Goal: Task Accomplishment & Management: Use online tool/utility

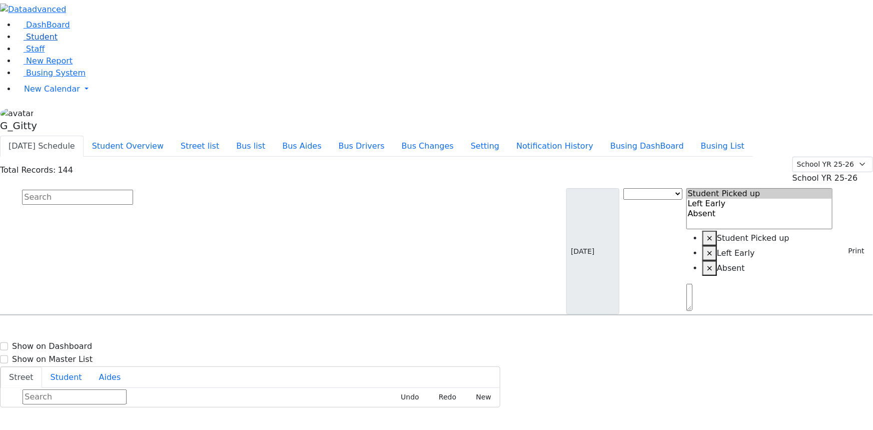
click at [46, 42] on span "Student" at bounding box center [42, 37] width 32 height 10
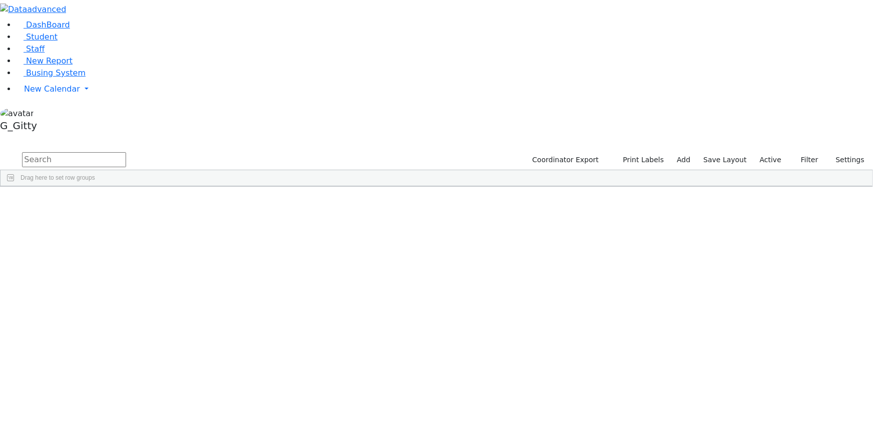
click at [126, 152] on input "text" at bounding box center [74, 159] width 104 height 15
type input "roizy"
click at [127, 216] on div "Joseph" at bounding box center [95, 223] width 64 height 14
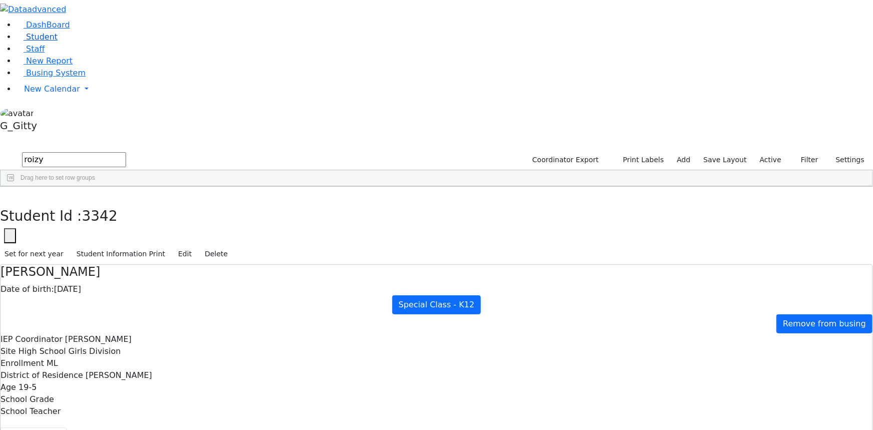
click at [42, 42] on span "Student" at bounding box center [42, 37] width 32 height 10
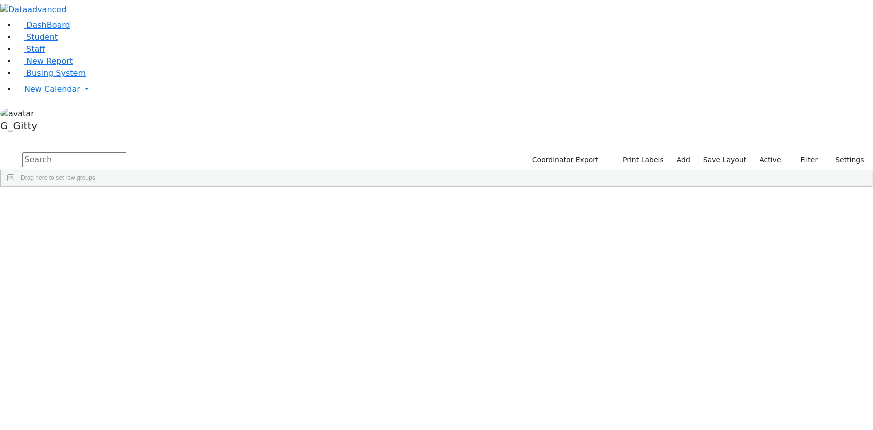
click at [126, 152] on input "text" at bounding box center [74, 159] width 104 height 15
type input "gedal"
click at [127, 243] on div "Ostreicher" at bounding box center [95, 250] width 64 height 14
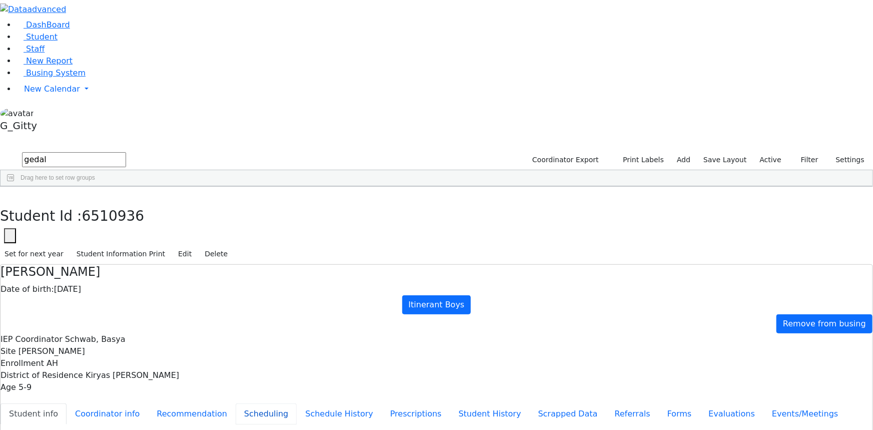
click at [236, 403] on button "Scheduling" at bounding box center [266, 413] width 61 height 21
click at [10, 194] on icon "button" at bounding box center [8, 197] width 6 height 6
click at [95, 174] on span "Drag here to set row groups" at bounding box center [58, 177] width 75 height 7
click at [126, 152] on input "gedal" at bounding box center [74, 159] width 104 height 15
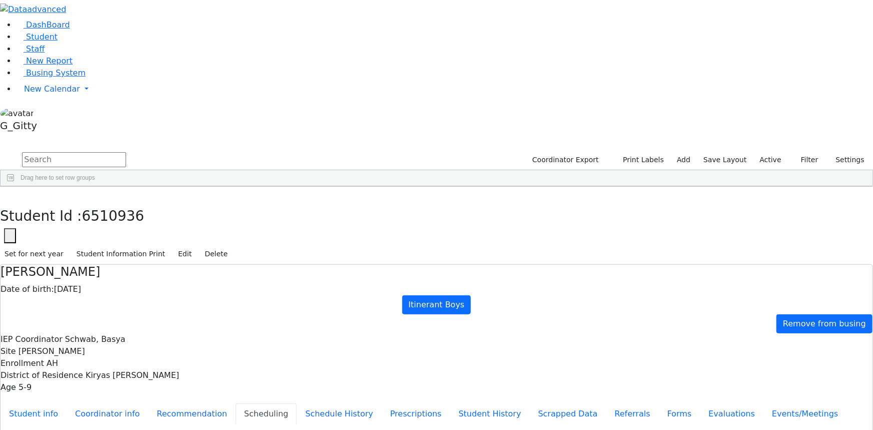
click at [126, 152] on input "text" at bounding box center [74, 159] width 104 height 15
click at [115, 351] on div "[DEMOGRAPHIC_DATA]" at bounding box center [87, 358] width 57 height 14
click at [15, 187] on button "button" at bounding box center [7, 197] width 15 height 21
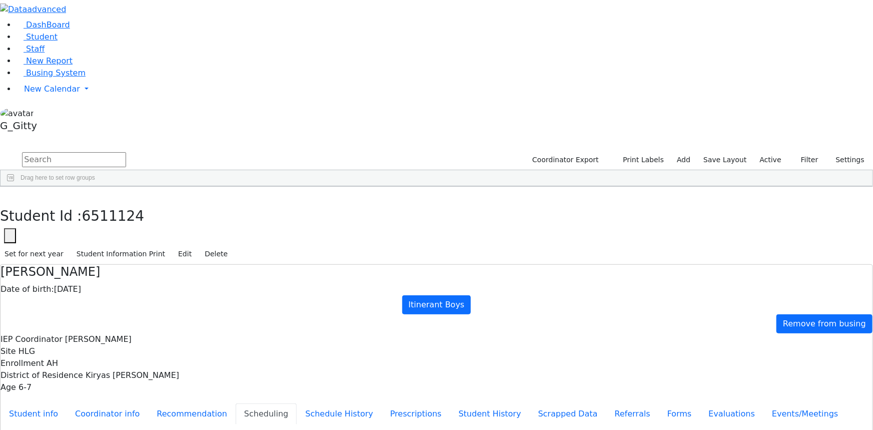
click at [265, 325] on div "DashBoard Student Staff New Report Busing System" at bounding box center [436, 250] width 873 height 501
click at [15, 187] on button "button" at bounding box center [7, 197] width 15 height 21
click at [169, 324] on div "Shimon" at bounding box center [140, 331] width 57 height 14
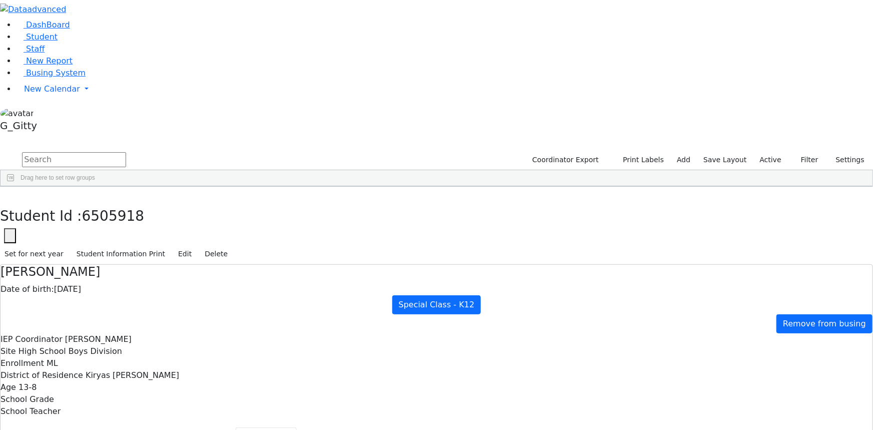
click at [15, 187] on button "button" at bounding box center [7, 197] width 15 height 21
click at [126, 152] on input "text" at bounding box center [74, 159] width 104 height 15
click at [112, 377] on div "Drummer" at bounding box center [84, 384] width 57 height 14
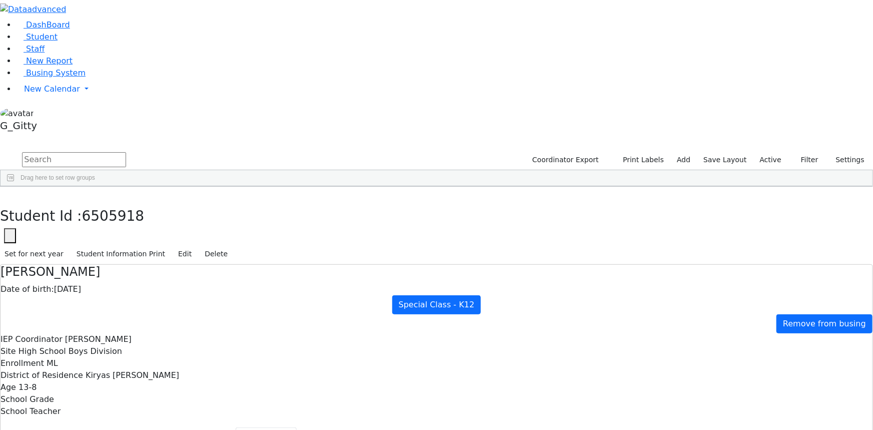
click at [112, 377] on div "Drummer" at bounding box center [84, 384] width 57 height 14
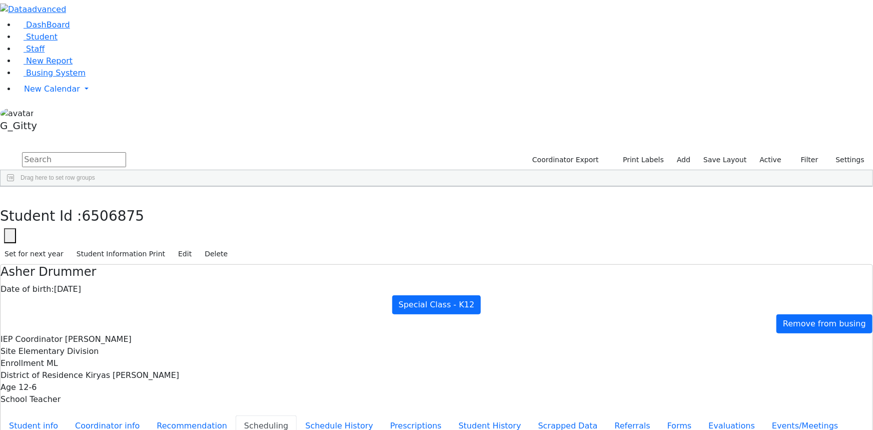
click at [10, 194] on icon "button" at bounding box center [8, 197] width 6 height 6
click at [768, 152] on label "Active" at bounding box center [771, 160] width 31 height 16
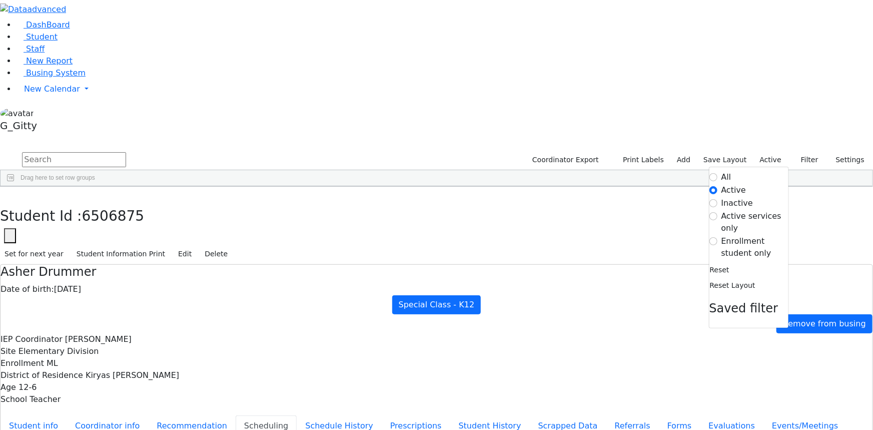
drag, startPoint x: 745, startPoint y: 101, endPoint x: 739, endPoint y: 105, distance: 6.8
click at [743, 235] on label "Enrollment student only" at bounding box center [755, 247] width 67 height 24
click at [718, 237] on input "Enrollment student only" at bounding box center [714, 241] width 8 height 8
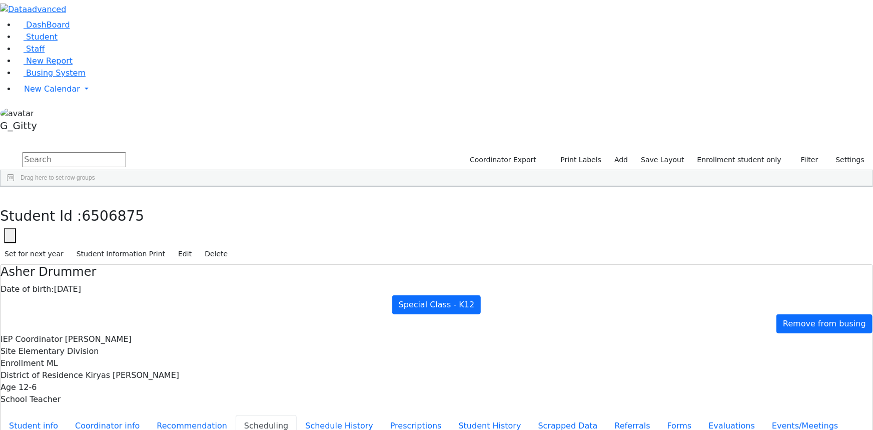
scroll to position [45, 0]
click at [127, 265] on div "Deutsch" at bounding box center [95, 272] width 64 height 14
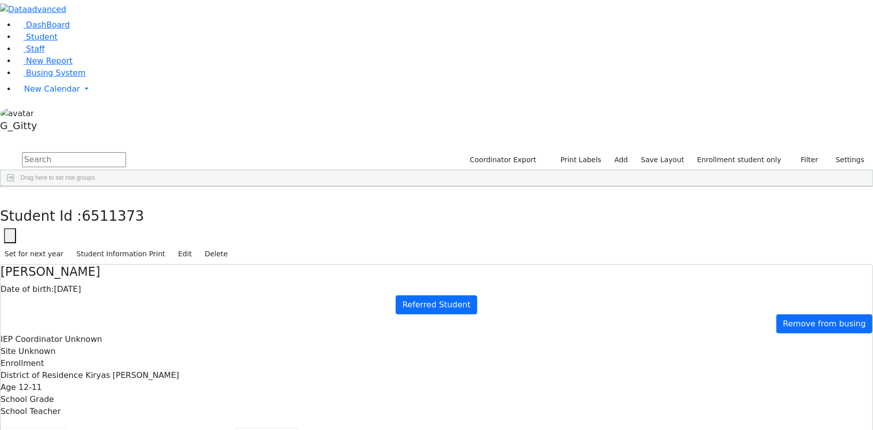
click at [67, 427] on button "Student info" at bounding box center [34, 437] width 66 height 21
click at [607, 427] on button "Referrals" at bounding box center [633, 437] width 53 height 21
click at [10, 194] on icon "button" at bounding box center [8, 197] width 6 height 6
click at [112, 279] on div "Eidlisz" at bounding box center [84, 286] width 57 height 14
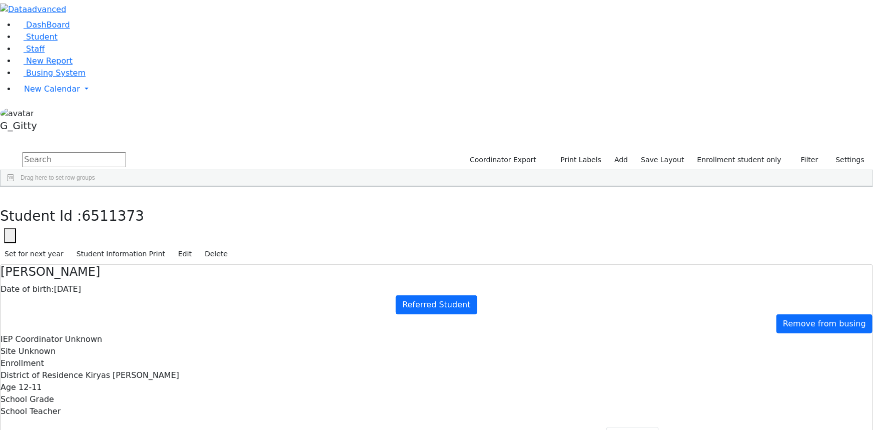
click at [112, 279] on div "Eidlisz" at bounding box center [84, 286] width 57 height 14
click at [10, 194] on icon "button" at bounding box center [8, 197] width 6 height 6
click at [112, 306] on div "Feldman" at bounding box center [84, 313] width 57 height 14
click at [67, 427] on button "Student info" at bounding box center [34, 437] width 66 height 21
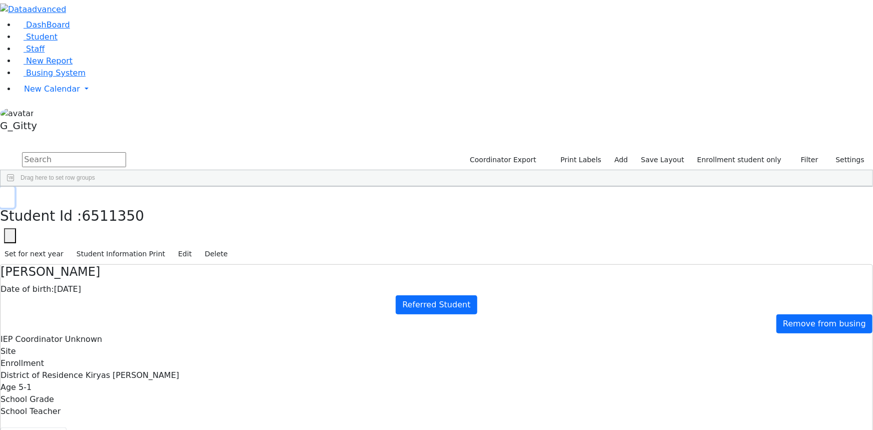
click at [15, 187] on button "button" at bounding box center [7, 197] width 15 height 21
click at [112, 301] on div "Friedman" at bounding box center [84, 308] width 57 height 14
click at [236, 427] on button "Scheduling" at bounding box center [266, 437] width 61 height 21
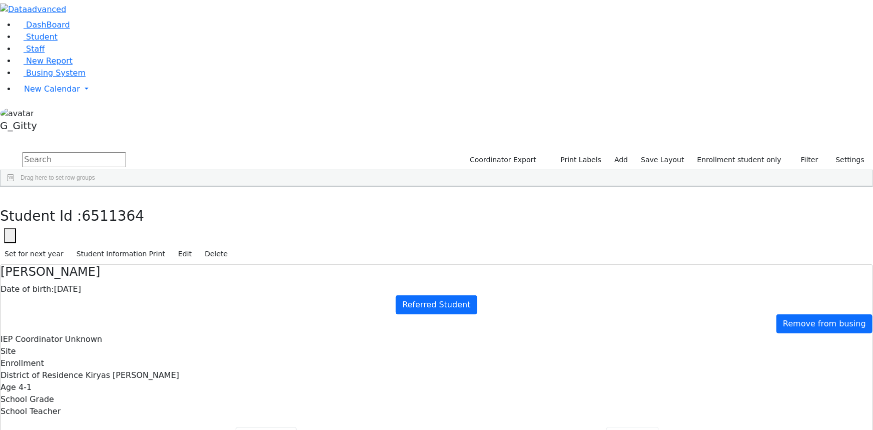
click at [607, 427] on button "Referrals" at bounding box center [633, 437] width 53 height 21
drag, startPoint x: 292, startPoint y: 146, endPoint x: 573, endPoint y: 231, distance: 293.7
drag, startPoint x: 432, startPoint y: 177, endPoint x: 557, endPoint y: 223, distance: 132.4
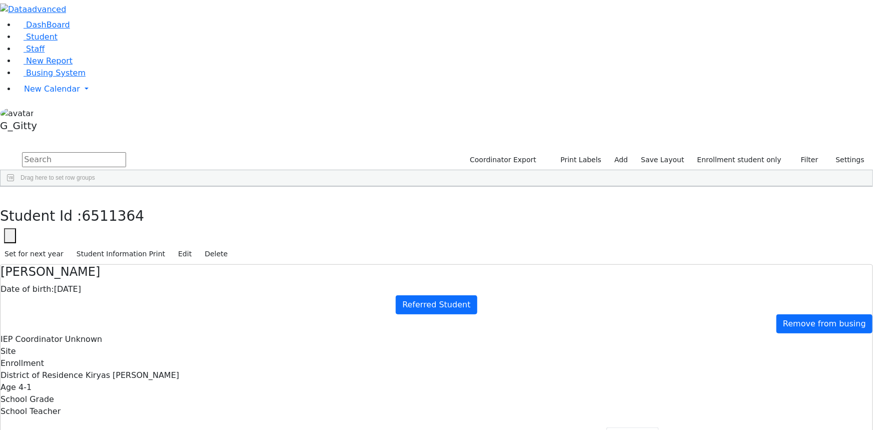
click at [15, 187] on button "button" at bounding box center [7, 197] width 15 height 21
click at [112, 314] on div "Friedman" at bounding box center [84, 321] width 57 height 14
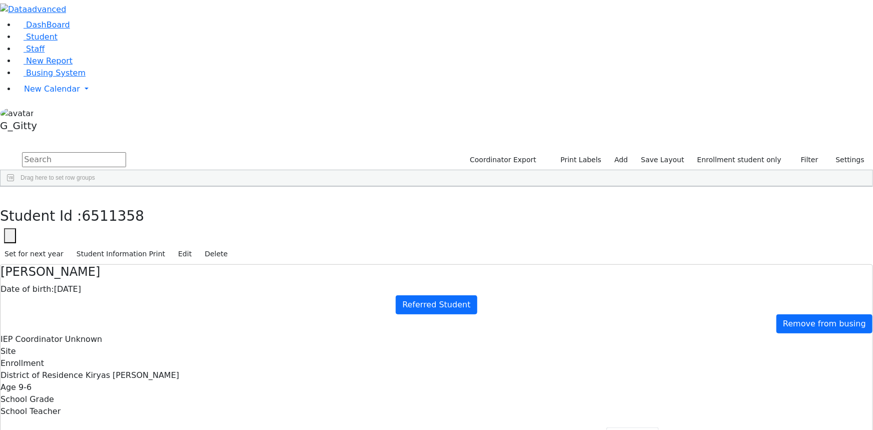
drag, startPoint x: 444, startPoint y: 193, endPoint x: 495, endPoint y: 222, distance: 58.3
drag, startPoint x: 455, startPoint y: 192, endPoint x: 473, endPoint y: 219, distance: 32.5
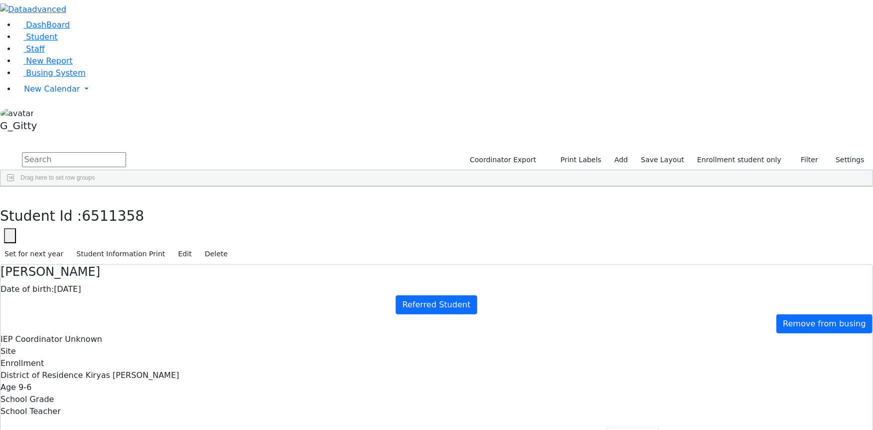
click at [67, 427] on button "Student info" at bounding box center [34, 437] width 66 height 21
click at [10, 194] on icon "button" at bounding box center [8, 197] width 6 height 6
click at [112, 328] on div "Gestetner" at bounding box center [84, 335] width 57 height 14
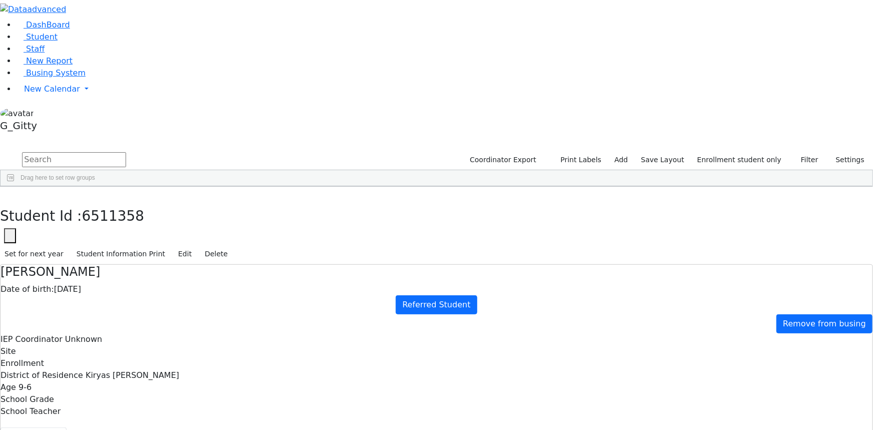
click at [112, 328] on div "Gestetner" at bounding box center [84, 335] width 57 height 14
drag, startPoint x: 178, startPoint y: 15, endPoint x: 178, endPoint y: 20, distance: 5.0
click at [15, 187] on button "button" at bounding box center [7, 197] width 15 height 21
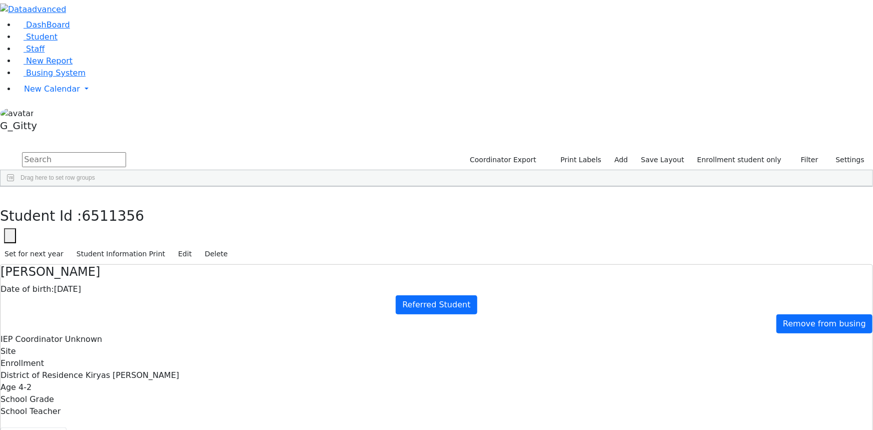
click at [210, 150] on div "6508955 Wollner Shulam 12/20/2013 Gestetner, Jacob Referred Student Pinebush At…" at bounding box center [368, 284] width 734 height 527
click at [112, 250] on div "Glauber" at bounding box center [84, 257] width 57 height 14
click at [607, 427] on button "Referrals" at bounding box center [633, 437] width 53 height 21
click at [15, 187] on button "button" at bounding box center [7, 197] width 15 height 21
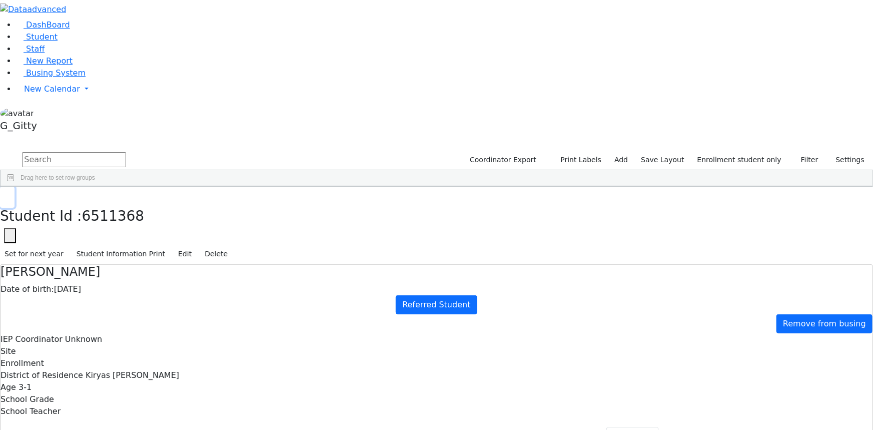
scroll to position [195, 0]
click at [67, 427] on button "Student info" at bounding box center [34, 437] width 66 height 21
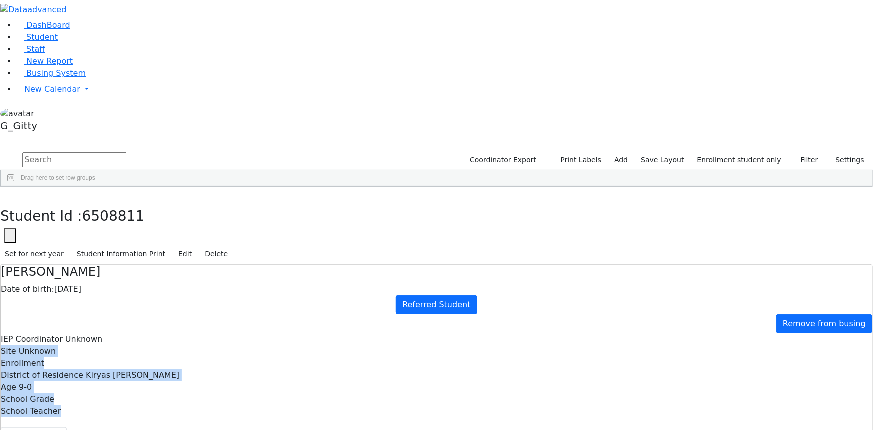
drag, startPoint x: 475, startPoint y: 254, endPoint x: 550, endPoint y: 338, distance: 113.1
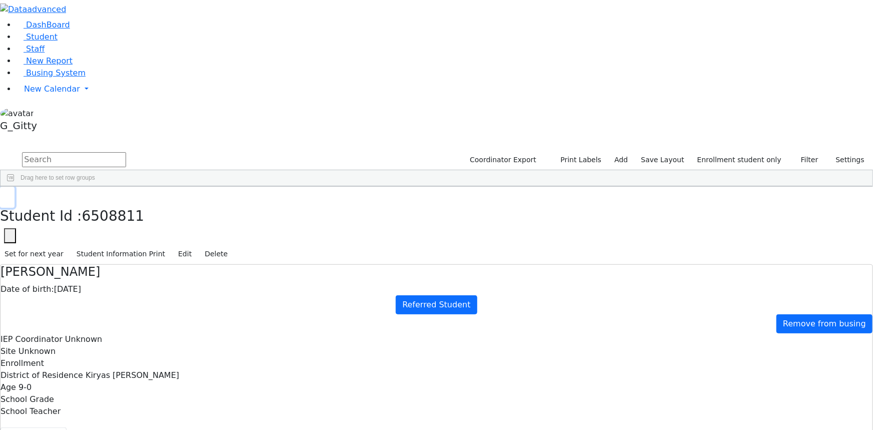
click at [15, 187] on button "button" at bounding box center [7, 197] width 15 height 21
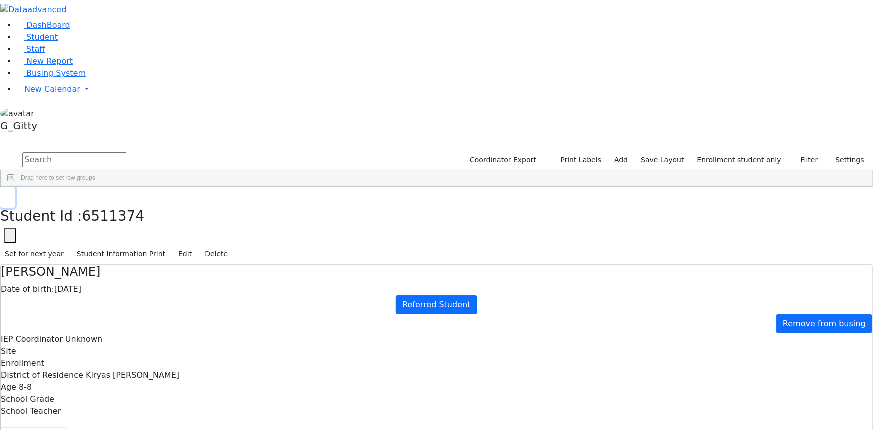
drag, startPoint x: 176, startPoint y: 15, endPoint x: 178, endPoint y: 21, distance: 6.0
click at [10, 194] on icon "button" at bounding box center [8, 197] width 6 height 6
click at [40, 42] on span "Student" at bounding box center [42, 37] width 32 height 10
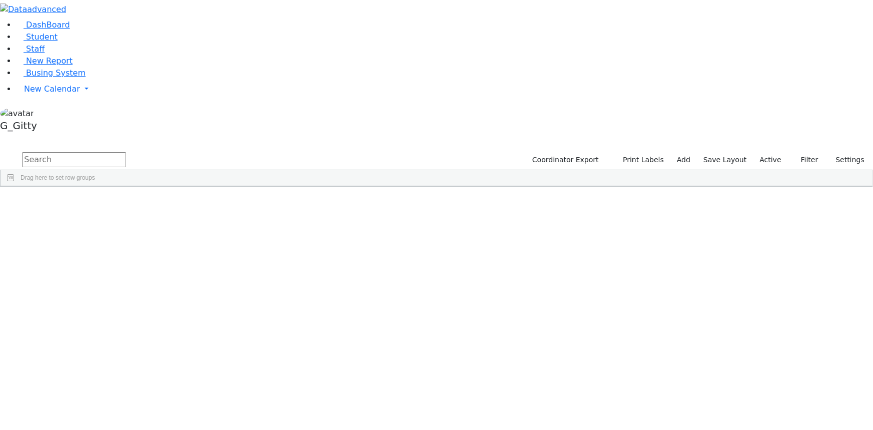
click at [126, 152] on input "text" at bounding box center [74, 159] width 104 height 15
click at [43, 54] on link "Staff" at bounding box center [30, 49] width 29 height 10
drag, startPoint x: 0, startPoint y: 0, endPoint x: 145, endPoint y: 47, distance: 152.1
click at [126, 152] on input "text" at bounding box center [74, 159] width 104 height 15
click at [92, 229] on div "Samet" at bounding box center [69, 236] width 45 height 14
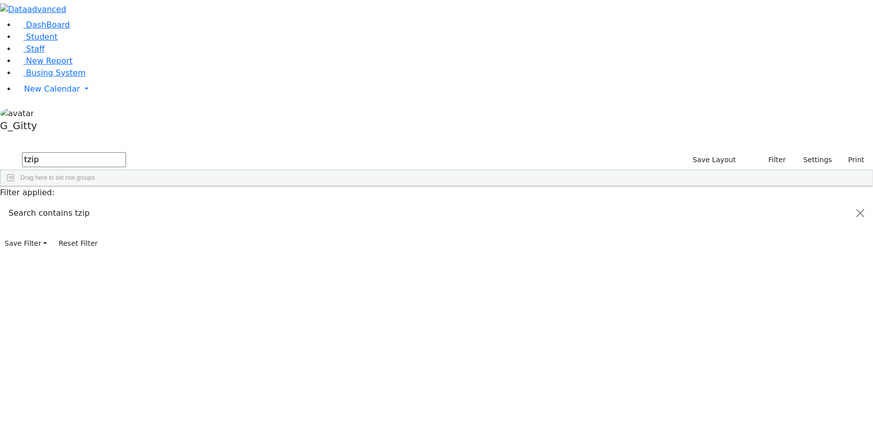
click at [92, 229] on div "Samet" at bounding box center [69, 236] width 45 height 14
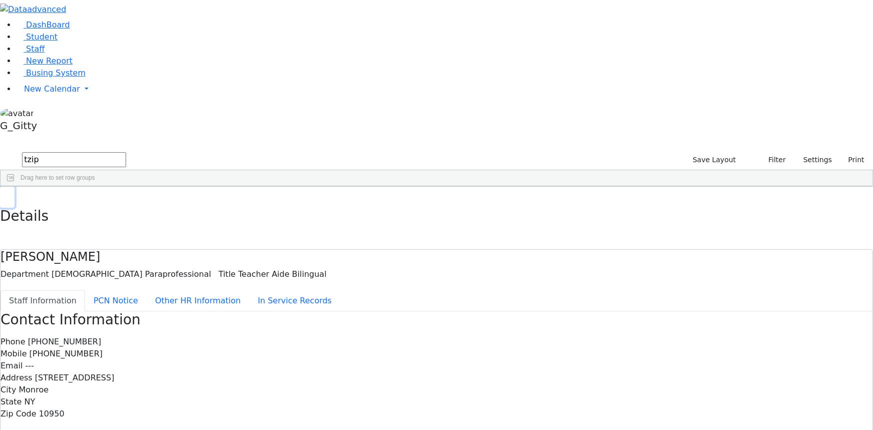
click at [15, 187] on button "button" at bounding box center [7, 197] width 15 height 21
click at [126, 152] on input "tzip" at bounding box center [74, 159] width 104 height 15
type input "g"
type input "brach"
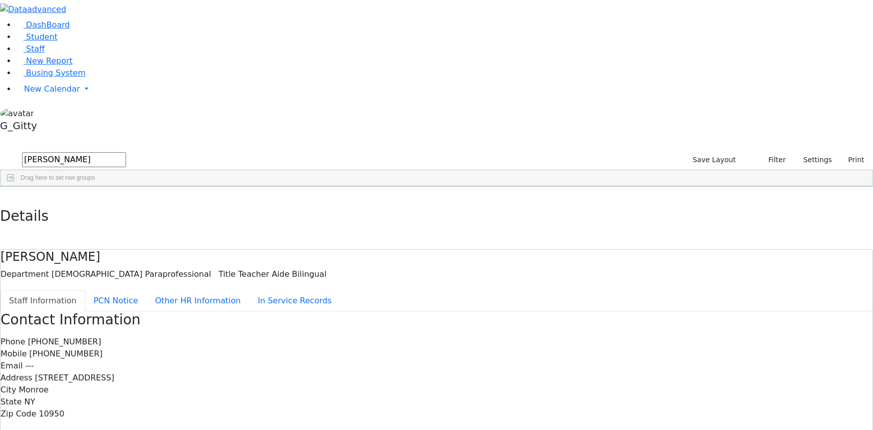
click at [92, 216] on div "Brach" at bounding box center [69, 223] width 45 height 14
click at [126, 152] on input "brach" at bounding box center [74, 159] width 104 height 15
click at [36, 42] on link "Student" at bounding box center [37, 37] width 42 height 10
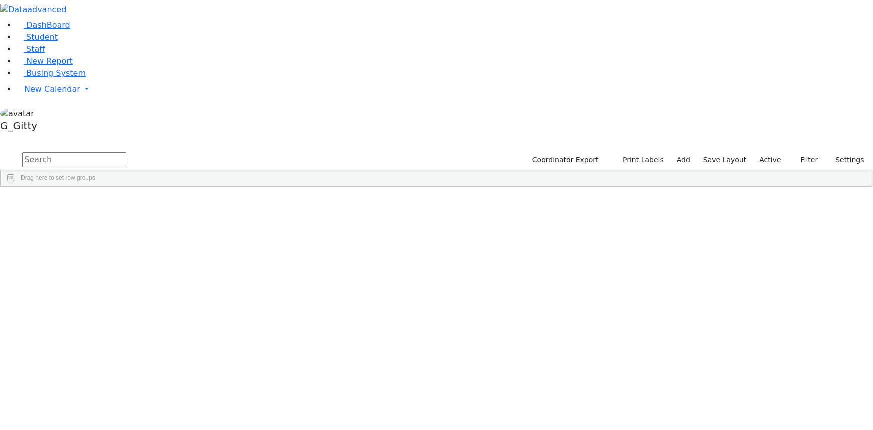
click at [126, 152] on input "text" at bounding box center [74, 159] width 104 height 15
type input "shulem"
click at [468, 315] on div "6511203 Goldman Yisruel 09/27/2021 Renzoni Rebecca AH The Preschool Itinerant M…" at bounding box center [432, 277] width 862 height 151
click at [126, 152] on input "shulem" at bounding box center [74, 159] width 104 height 15
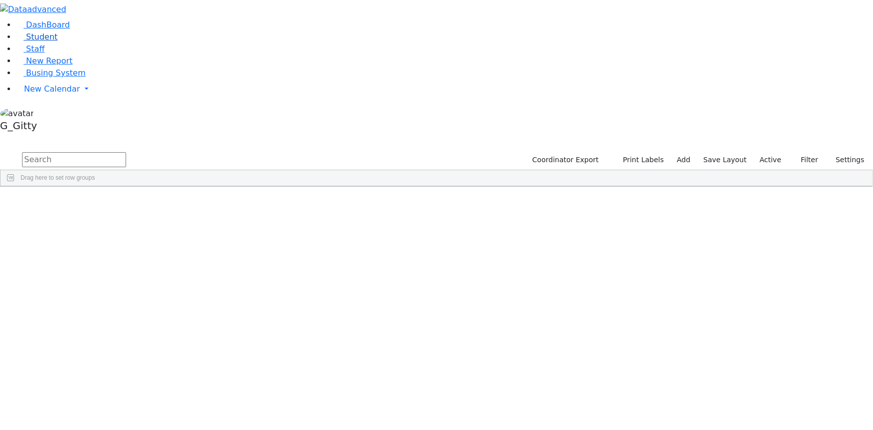
click at [58, 42] on link "Student" at bounding box center [37, 37] width 42 height 10
click at [126, 152] on input "text" at bounding box center [74, 159] width 104 height 15
type input "rut"
click at [63, 229] on div "6511329" at bounding box center [32, 236] width 63 height 14
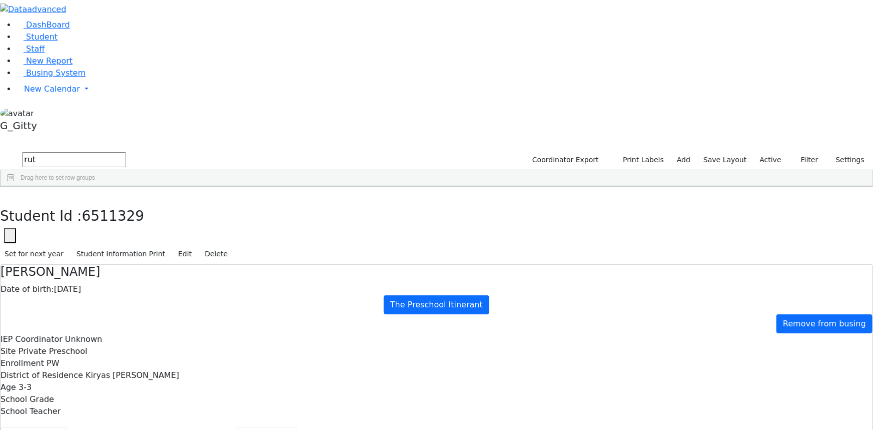
click at [236, 427] on button "Scheduling" at bounding box center [266, 437] width 61 height 21
click at [15, 187] on button "button" at bounding box center [7, 197] width 15 height 21
click at [126, 152] on input "rut" at bounding box center [74, 159] width 104 height 15
click at [26, 42] on span "Student" at bounding box center [42, 37] width 32 height 10
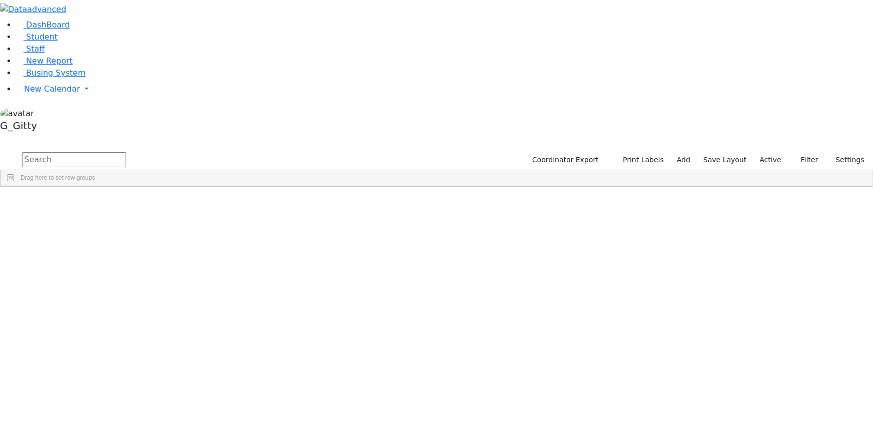
click at [126, 152] on input "text" at bounding box center [74, 159] width 104 height 15
type input "rutt"
click at [63, 202] on div "6511329" at bounding box center [32, 209] width 63 height 14
click at [190, 202] on div "Gitty" at bounding box center [159, 209] width 64 height 14
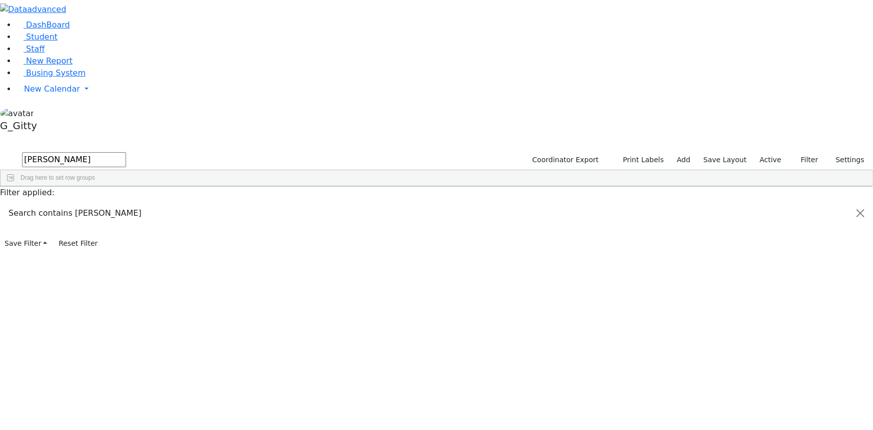
click at [190, 202] on div "Gitty" at bounding box center [159, 209] width 64 height 14
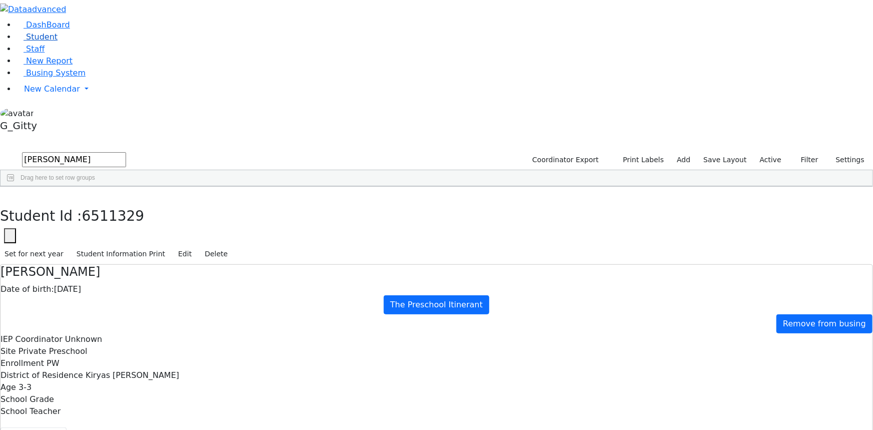
click at [58, 42] on link "Student" at bounding box center [37, 37] width 42 height 10
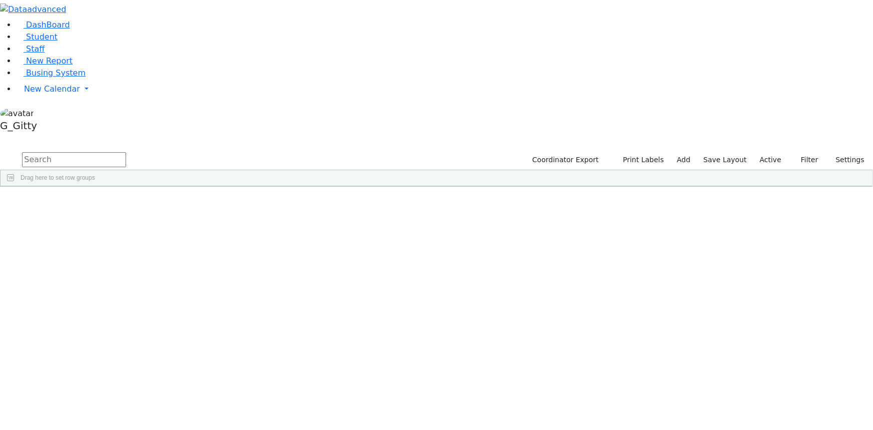
click at [126, 152] on input "text" at bounding box center [74, 159] width 104 height 15
type input "[PERSON_NAME]"
click at [127, 202] on div "[PERSON_NAME]" at bounding box center [95, 209] width 64 height 14
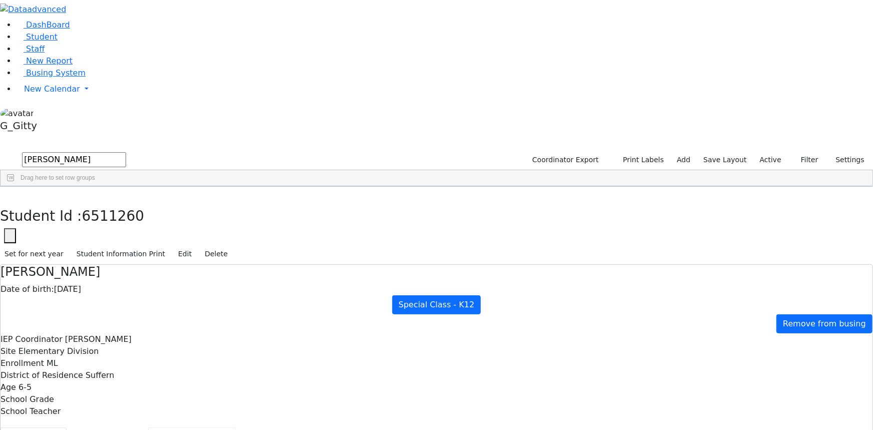
click at [211, 427] on button "Recommendation" at bounding box center [192, 437] width 88 height 21
checkbox input "true"
click at [236, 427] on button "Scheduling" at bounding box center [266, 437] width 61 height 21
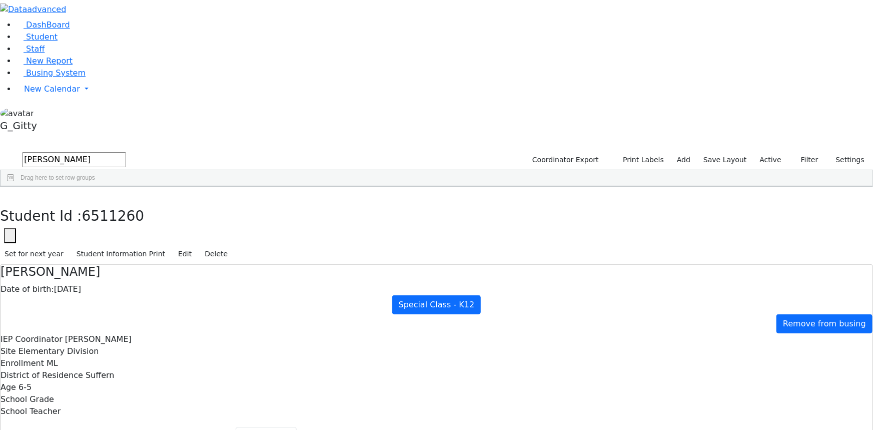
drag, startPoint x: 445, startPoint y: 373, endPoint x: 440, endPoint y: 374, distance: 5.7
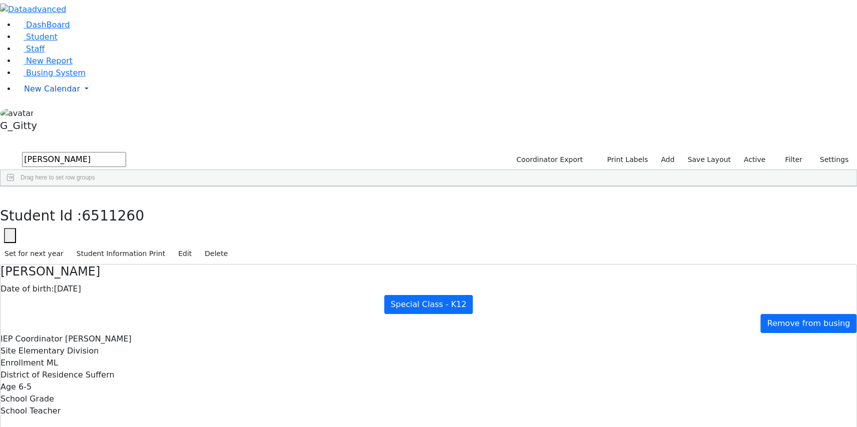
click at [65, 94] on span "New Calendar" at bounding box center [52, 89] width 56 height 10
click at [40, 114] on span "Calendar" at bounding box center [40, 109] width 36 height 10
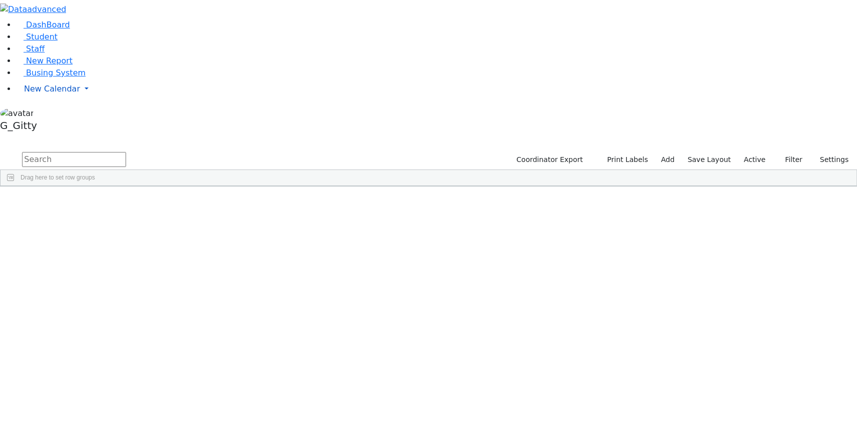
click at [50, 94] on span "New Calendar" at bounding box center [52, 89] width 56 height 10
click at [54, 114] on span "Calendar" at bounding box center [40, 109] width 36 height 10
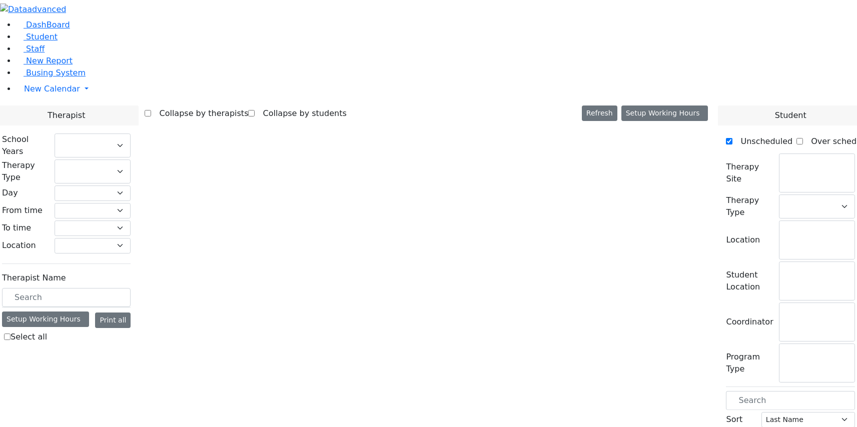
checkbox input "false"
select select "212"
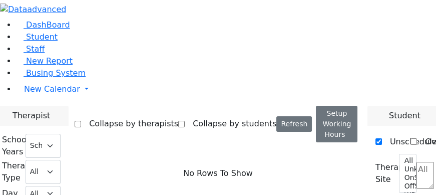
click at [234, 142] on div "No Rows To Show" at bounding box center [218, 173] width 287 height 63
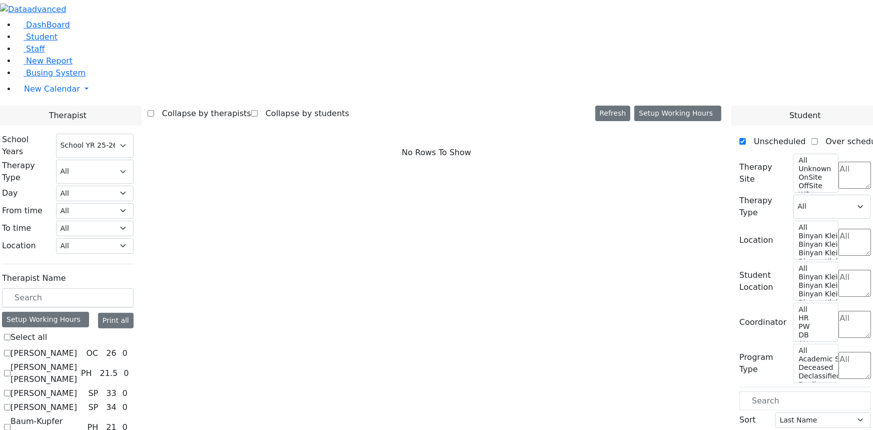
click at [77, 347] on label "[PERSON_NAME]" at bounding box center [44, 353] width 67 height 12
click at [11, 350] on input "[PERSON_NAME]" at bounding box center [7, 353] width 7 height 7
checkbox input "true"
select select "1"
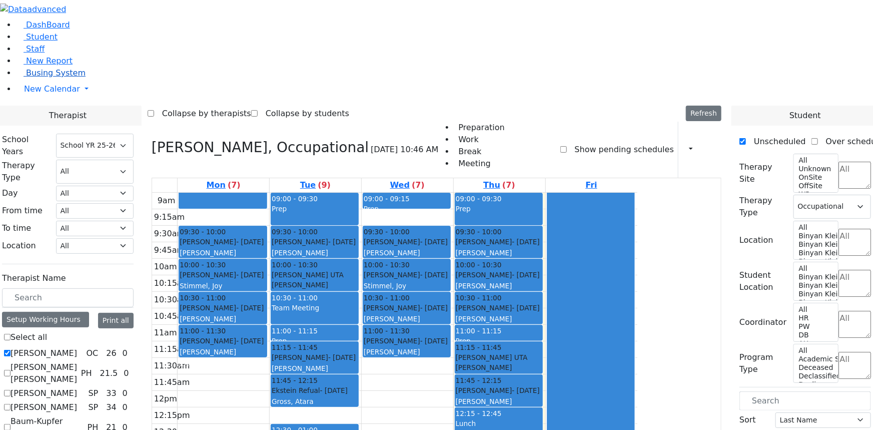
click at [37, 78] on span "Busing System" at bounding box center [56, 73] width 60 height 10
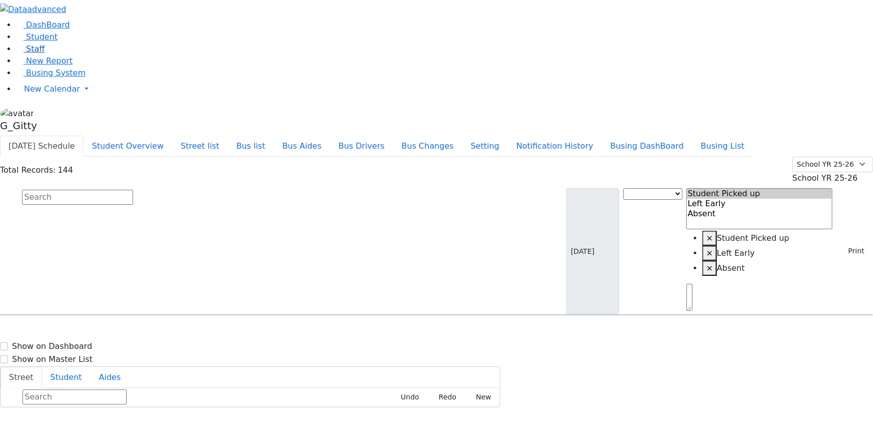
click at [45, 54] on link "Staff" at bounding box center [30, 49] width 29 height 10
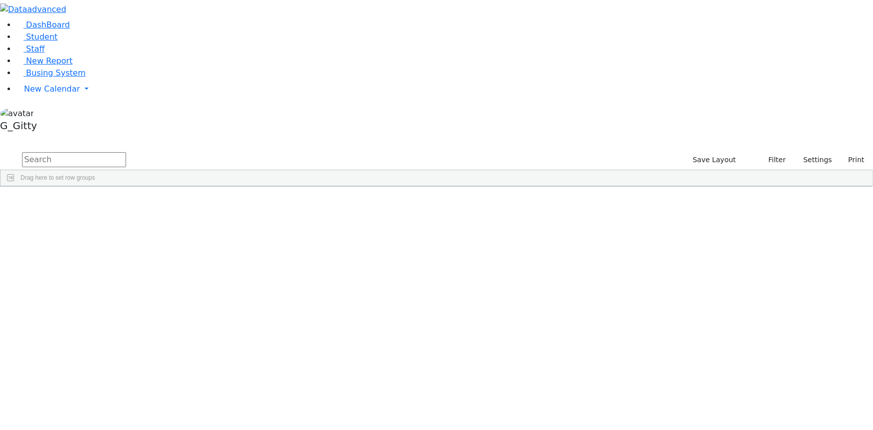
click at [126, 152] on input "text" at bounding box center [74, 159] width 104 height 15
type input "public school"
click at [92, 256] on div "[PERSON_NAME]" at bounding box center [69, 263] width 45 height 14
click at [167, 304] on span "Export" at bounding box center [132, 311] width 69 height 14
click at [261, 307] on span "CSV Export" at bounding box center [232, 314] width 60 height 14
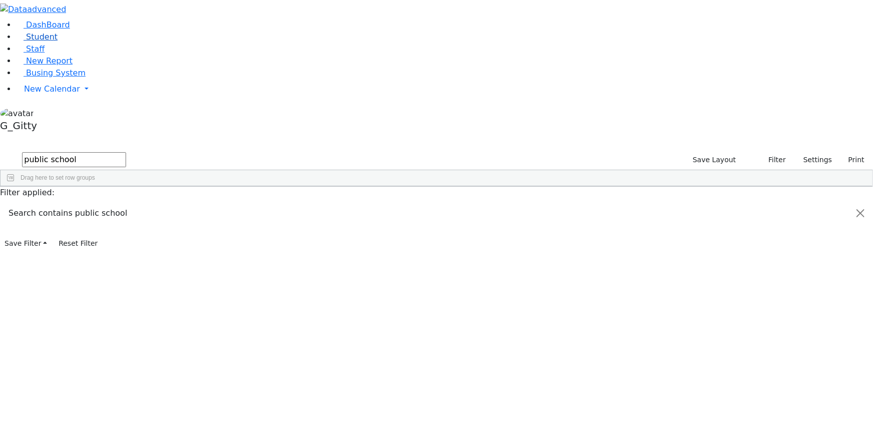
drag, startPoint x: 66, startPoint y: 69, endPoint x: 66, endPoint y: 62, distance: 7.0
click at [58, 42] on link "Student" at bounding box center [37, 37] width 42 height 10
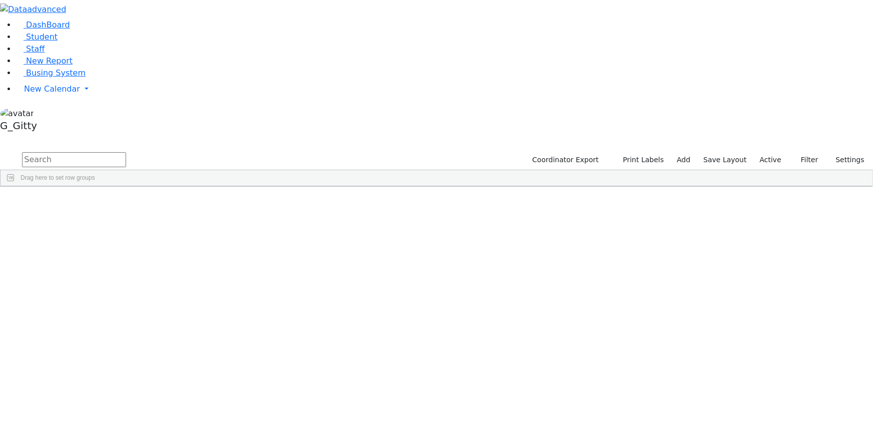
click at [126, 152] on input "text" at bounding box center [74, 159] width 104 height 15
click at [48, 94] on span "New Calendar" at bounding box center [52, 89] width 56 height 10
click at [58, 114] on span "Calendar" at bounding box center [40, 109] width 36 height 10
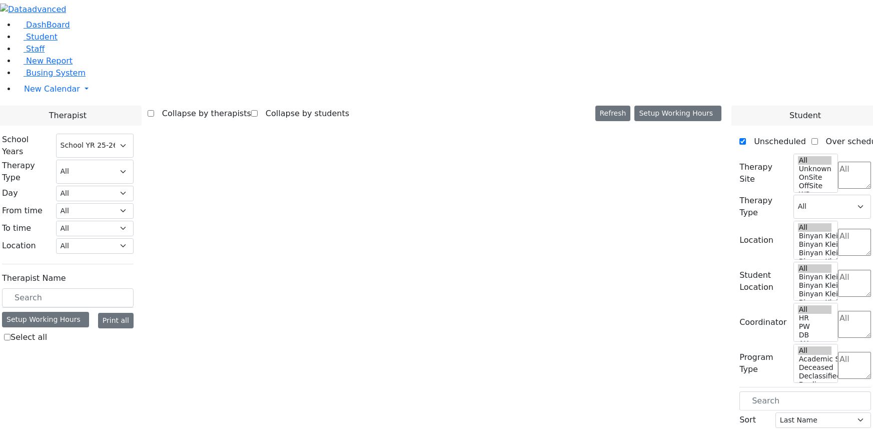
select select "212"
select select "1"
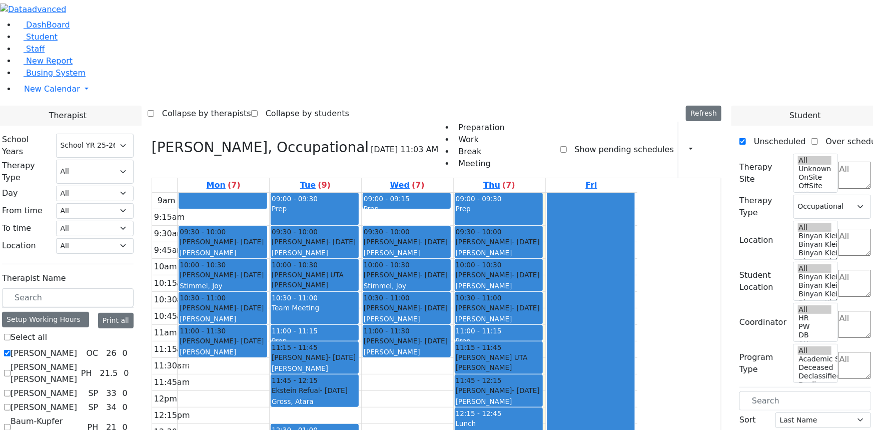
click at [77, 347] on label "[PERSON_NAME]" at bounding box center [44, 353] width 67 height 12
click at [11, 350] on input "[PERSON_NAME]" at bounding box center [7, 353] width 7 height 7
checkbox input "false"
select select
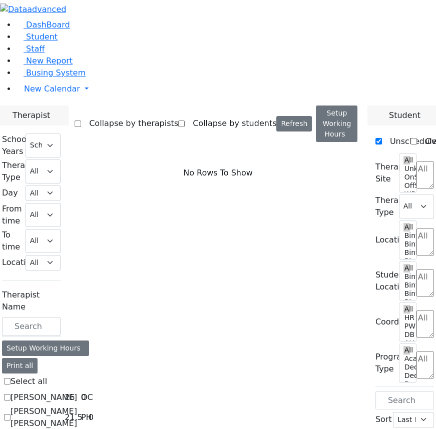
click at [276, 106] on div "Collapse by therapists Collapse by students Refresh Setup Working Hours Print S…" at bounding box center [218, 124] width 287 height 37
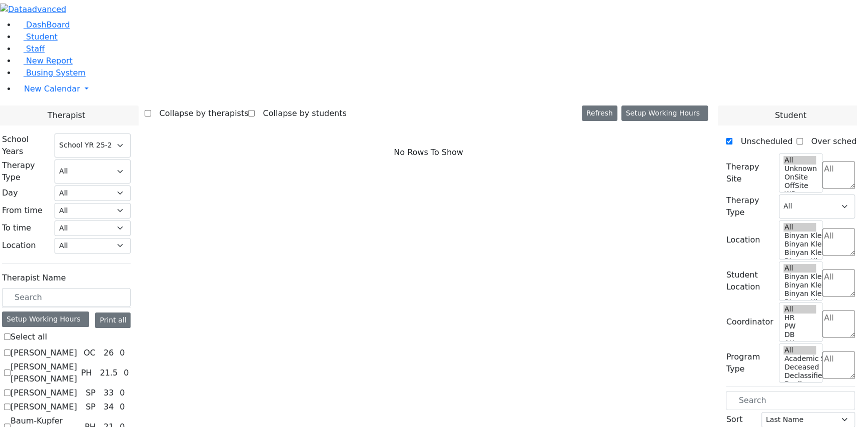
click at [55, 221] on div "To time" at bounding box center [25, 229] width 59 height 16
click at [44, 42] on span "Student" at bounding box center [42, 37] width 32 height 10
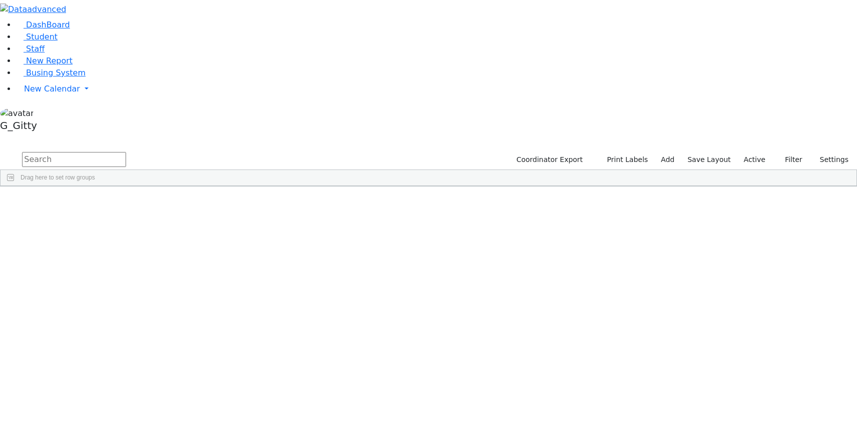
click at [126, 152] on input "text" at bounding box center [74, 159] width 104 height 15
type input "sofer perr"
click at [127, 202] on div "Sofer" at bounding box center [95, 209] width 64 height 14
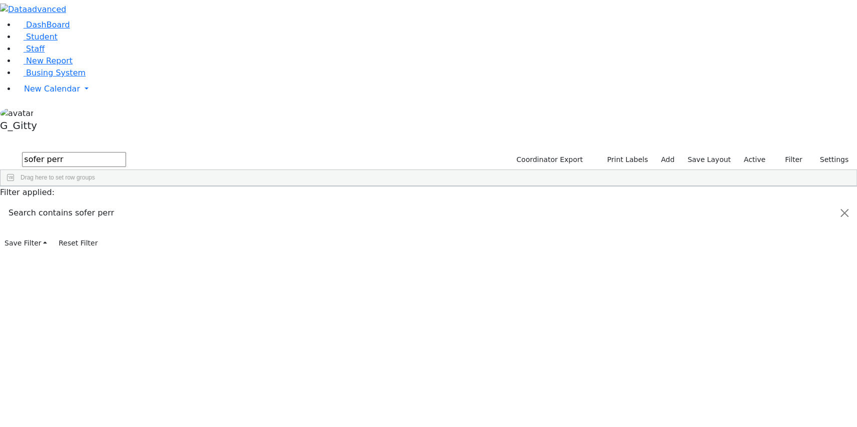
click at [127, 202] on div "Sofer" at bounding box center [95, 209] width 64 height 14
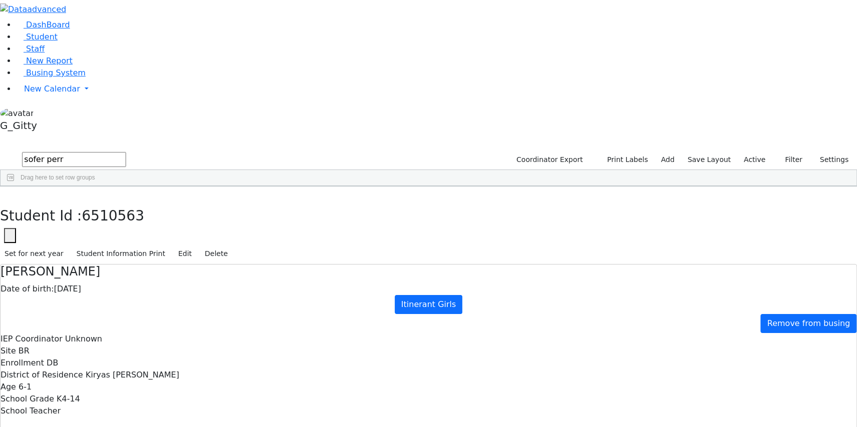
scroll to position [58, 0]
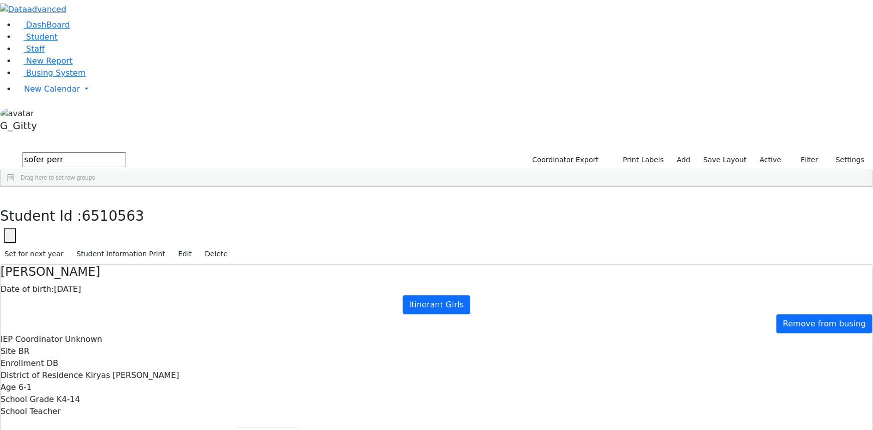
click at [5, 194] on use "button" at bounding box center [5, 194] width 0 height 0
drag, startPoint x: 182, startPoint y: 40, endPoint x: 107, endPoint y: 44, distance: 75.2
click at [107, 44] on div "DashBoard Student Staff New Report Busing System" at bounding box center [436, 295] width 873 height 590
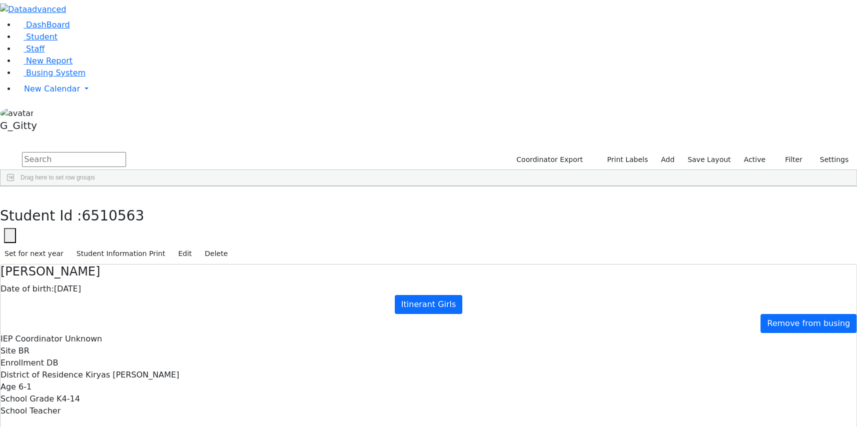
click at [126, 152] on input "text" at bounding box center [74, 159] width 104 height 15
type input "u"
type input "[PERSON_NAME]"
click at [26, 78] on span "Busing System" at bounding box center [56, 73] width 60 height 10
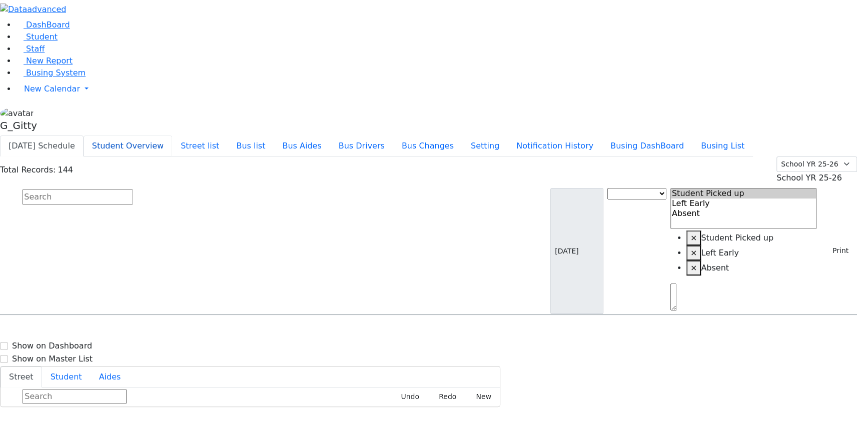
click at [172, 136] on button "Student Overview" at bounding box center [128, 146] width 89 height 21
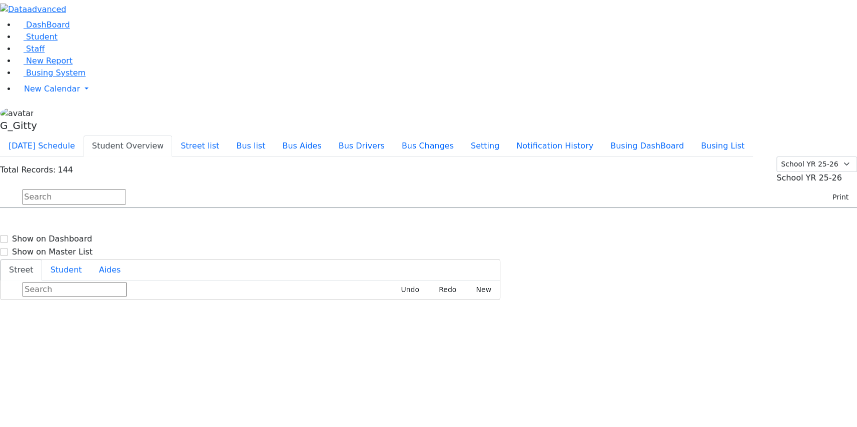
click at [126, 190] on input "text" at bounding box center [74, 197] width 104 height 15
type input "[PERSON_NAME]"
click at [382, 222] on div "KJ-5 6 Leipnik Way #201 - 8457820193" at bounding box center [318, 235] width 129 height 27
select select
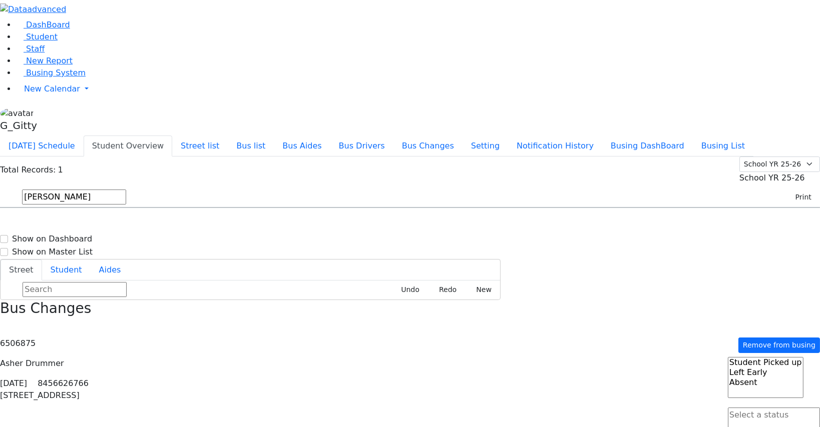
click at [126, 190] on input "[PERSON_NAME]" at bounding box center [74, 197] width 104 height 15
type input "a"
type input "s"
type input "[PERSON_NAME]"
click at [80, 261] on h6 "[DATE] 8457824076" at bounding box center [44, 266] width 74 height 10
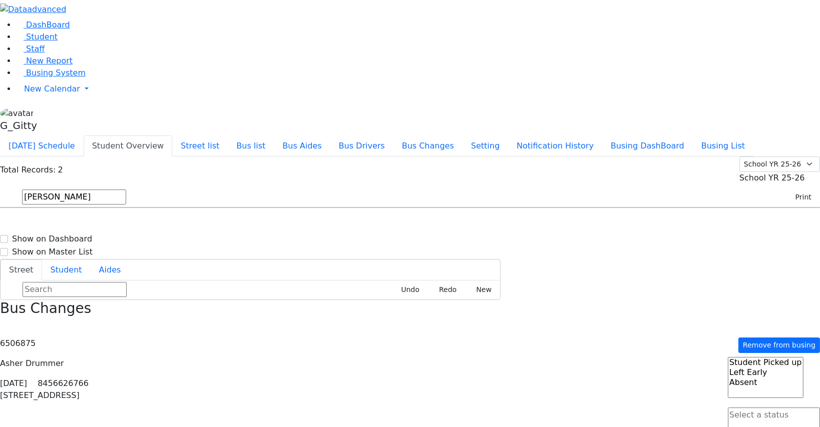
select select
click at [80, 261] on h6 "[DATE] 8457824076" at bounding box center [44, 266] width 74 height 10
select select
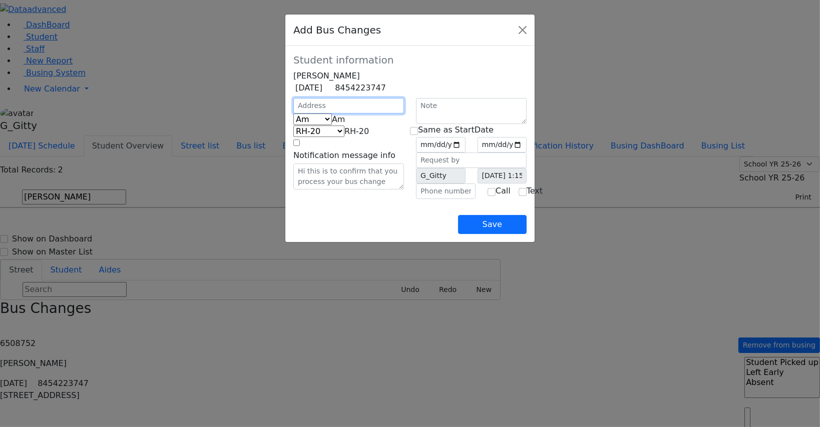
click at [293, 114] on input "text" at bounding box center [348, 106] width 111 height 16
type input "4 Krolla Dr"
select select "391"
click at [345, 124] on b at bounding box center [345, 120] width 0 height 10
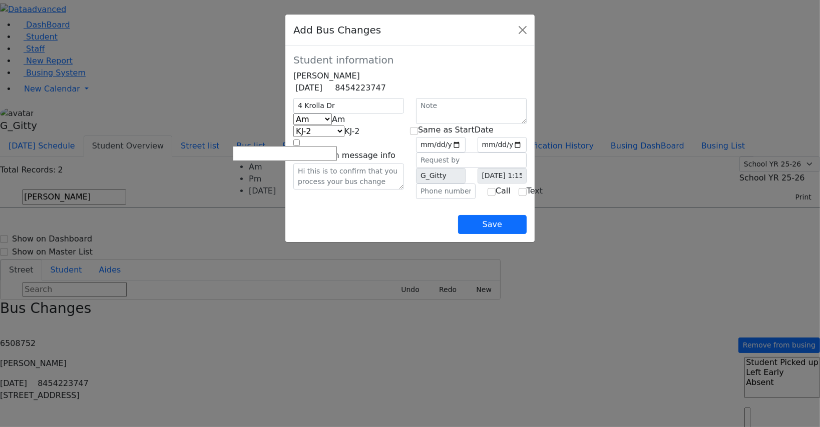
select select "2"
select select "337"
click at [465, 153] on input "date" at bounding box center [441, 145] width 50 height 16
type input "2025-09-11"
click at [416, 135] on input "checkbox" at bounding box center [414, 131] width 8 height 8
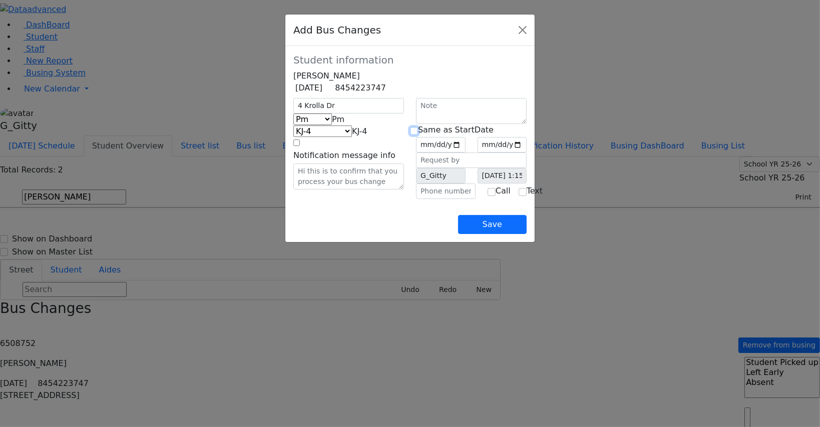
checkbox input "true"
type input "2025-09-11"
click at [455, 199] on input "text" at bounding box center [446, 192] width 60 height 16
click at [435, 199] on input "text" at bounding box center [446, 192] width 60 height 16
click at [455, 199] on input "(845) 806-____" at bounding box center [446, 192] width 60 height 16
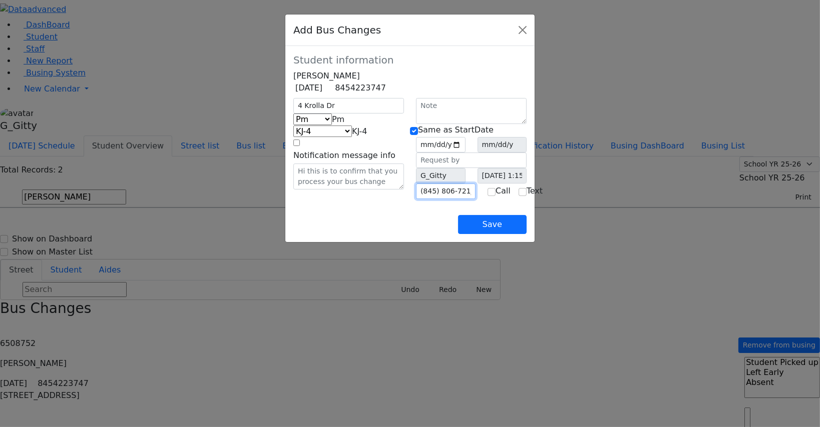
type input "(845) 806-7216"
click at [527, 234] on button "Save" at bounding box center [492, 224] width 69 height 19
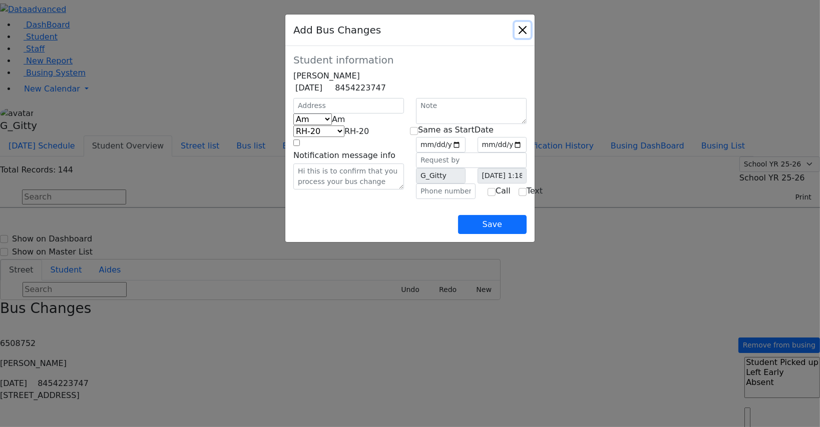
click at [531, 31] on button "Close" at bounding box center [522, 30] width 16 height 16
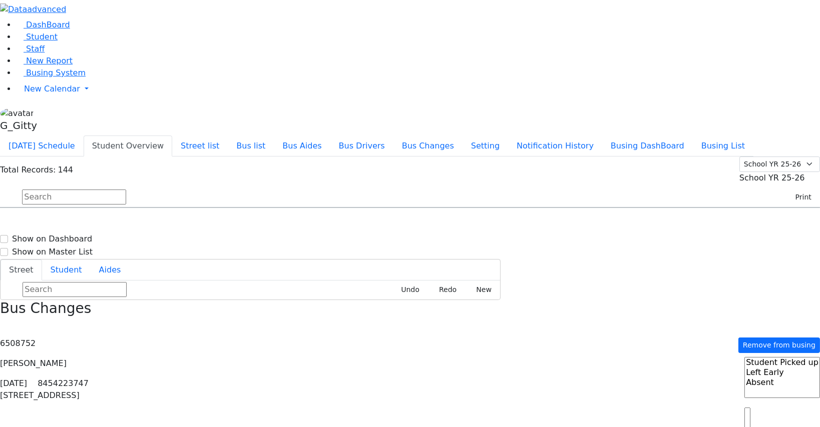
click at [126, 190] on input "text" at bounding box center [74, 197] width 104 height 15
type input "u"
type input "asher"
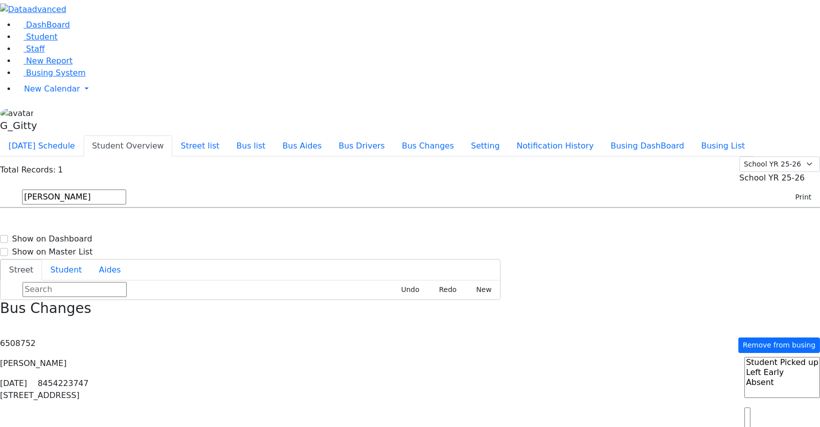
click at [461, 224] on div "KJ-2 5 Zenta Rd - (845) 662-6766" at bounding box center [403, 236] width 115 height 25
select select
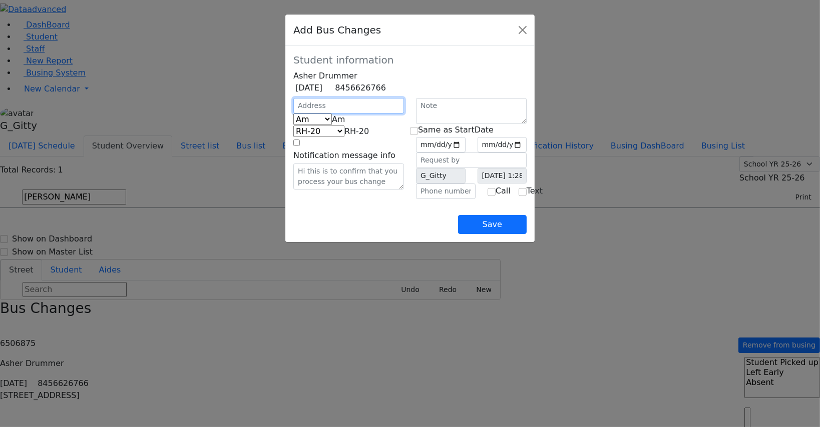
click at [306, 114] on input "text" at bounding box center [348, 106] width 111 height 16
type input "5 Zenta Rd"
select select "393"
click at [345, 124] on span at bounding box center [345, 120] width 0 height 10
select select "2"
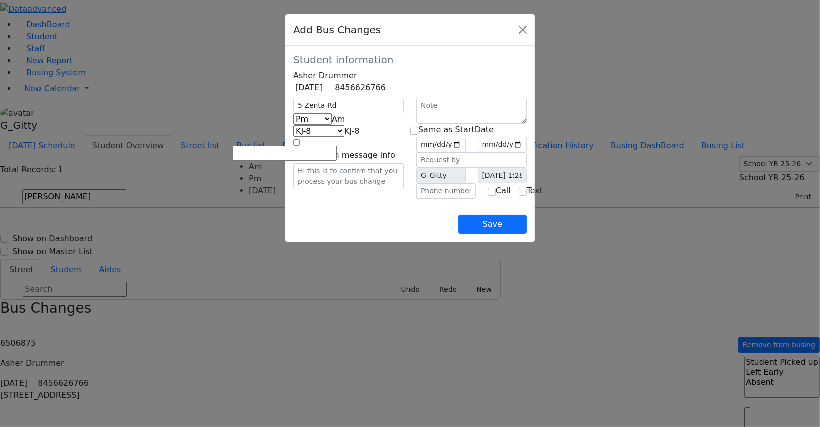
select select "399"
click at [441, 153] on input "date" at bounding box center [441, 145] width 50 height 16
click at [465, 153] on input "date" at bounding box center [441, 145] width 50 height 16
type input "2025-09-11"
click at [416, 135] on input "checkbox" at bounding box center [414, 131] width 8 height 8
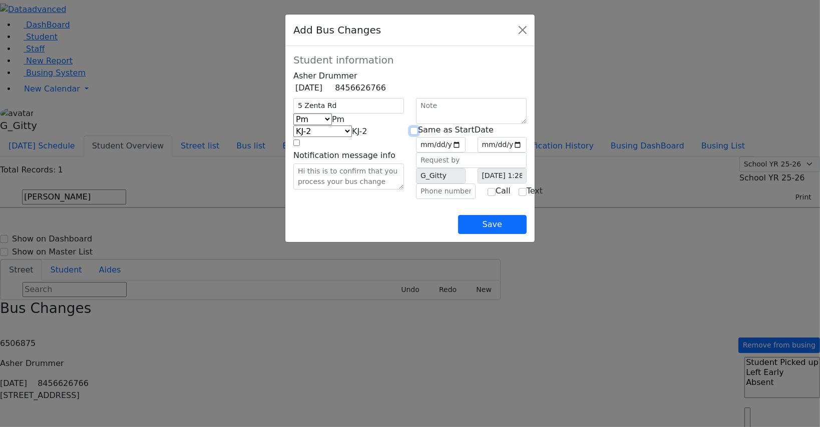
checkbox input "true"
type input "2025-09-11"
click at [431, 199] on input "text" at bounding box center [446, 192] width 60 height 16
drag, startPoint x: 373, startPoint y: 15, endPoint x: 410, endPoint y: 33, distance: 41.6
click at [410, 33] on div "Add Bus Changes" at bounding box center [409, 31] width 249 height 32
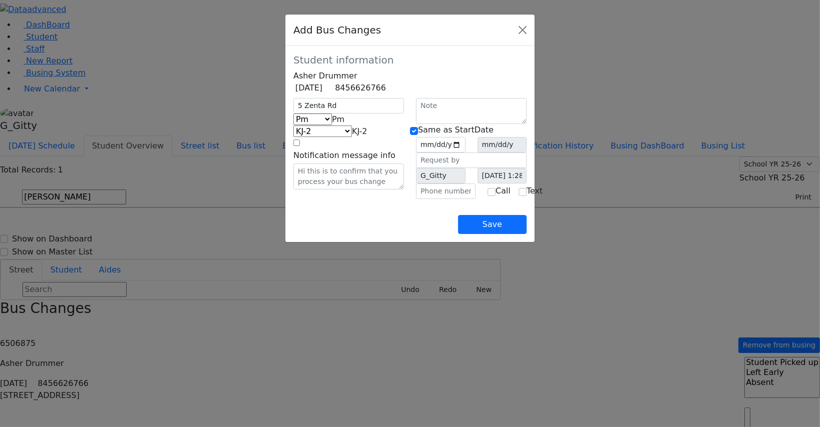
drag, startPoint x: 410, startPoint y: 33, endPoint x: 400, endPoint y: 40, distance: 12.2
click at [400, 40] on div "Add Bus Changes" at bounding box center [409, 31] width 249 height 32
click at [527, 234] on button "Save" at bounding box center [492, 224] width 69 height 19
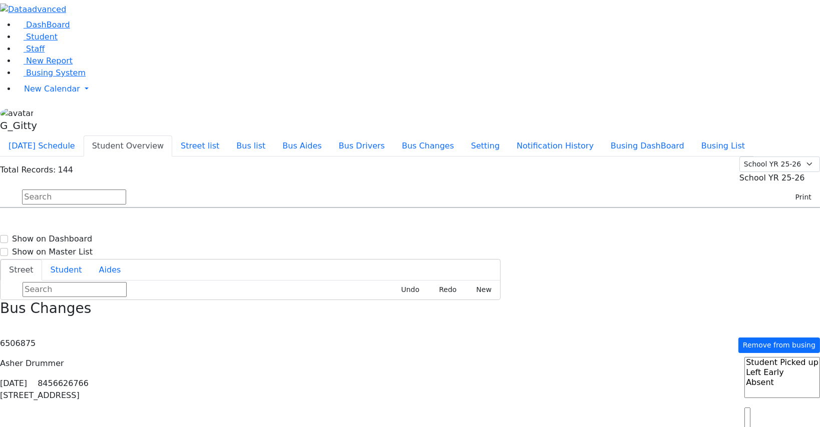
click at [6, 325] on icon "button" at bounding box center [4, 328] width 6 height 6
click at [84, 136] on button "Today's Schedule" at bounding box center [42, 146] width 84 height 21
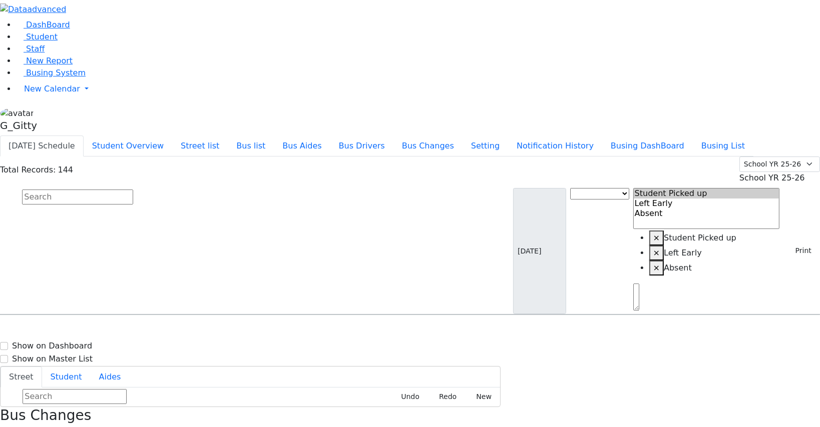
scroll to position [0, 0]
click at [462, 136] on button "Bus Changes" at bounding box center [427, 146] width 69 height 21
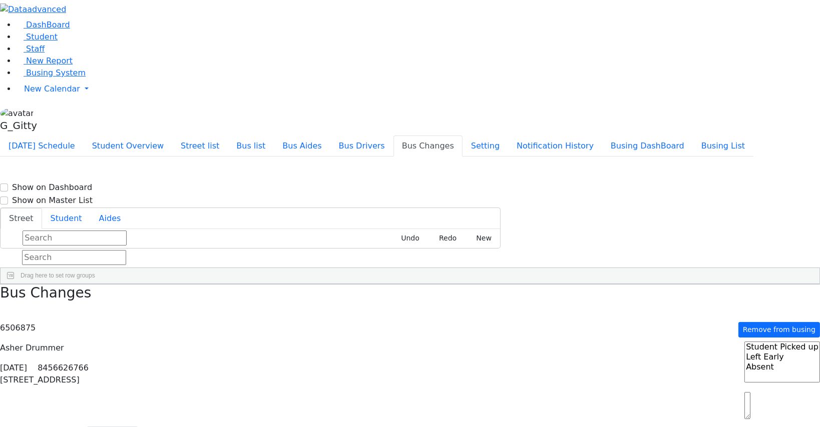
click at [275, 300] on div "Press SPACE to select this row." at bounding box center [264, 312] width 22 height 25
click at [275, 300] on div "Press SPACE to deselect this row." at bounding box center [264, 312] width 22 height 25
click at [84, 136] on button "Today's Schedule" at bounding box center [42, 146] width 84 height 21
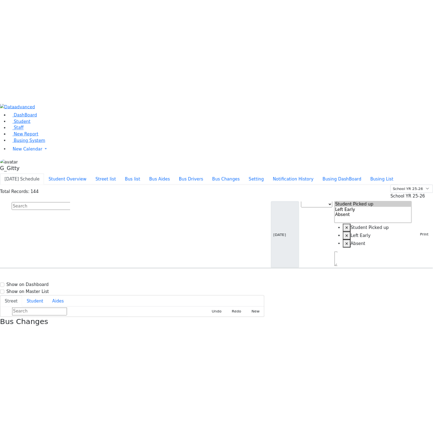
scroll to position [227, 0]
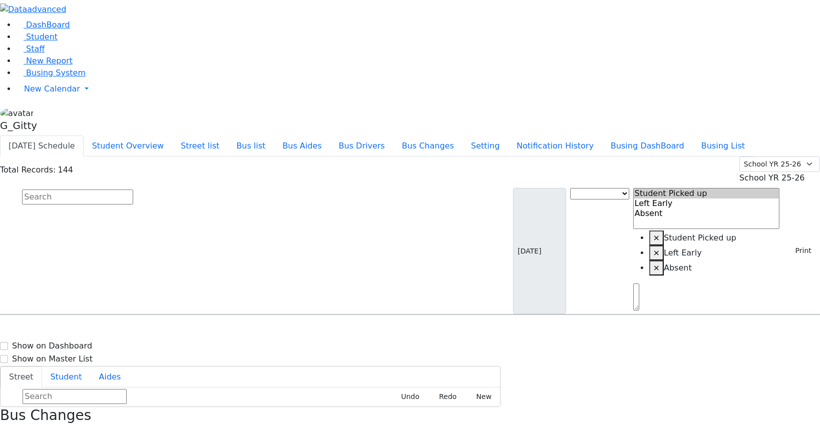
select select
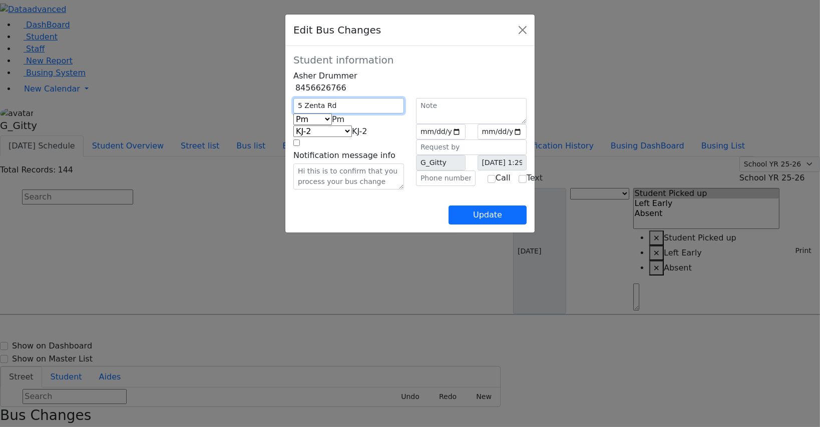
click at [293, 114] on input "5 Zenta Rd" at bounding box center [348, 106] width 111 height 16
type input "5 Koznitz Rd"
click at [457, 186] on input "text" at bounding box center [446, 179] width 60 height 16
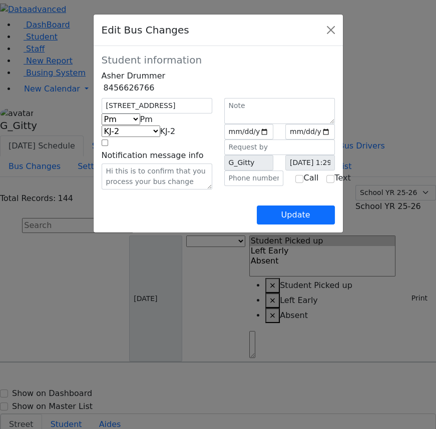
drag, startPoint x: 158, startPoint y: 20, endPoint x: 115, endPoint y: 23, distance: 43.6
click at [115, 23] on div "Edit Bus Changes" at bounding box center [218, 31] width 249 height 32
click at [245, 186] on input "text" at bounding box center [254, 179] width 60 height 16
type input "(845) 662-6766"
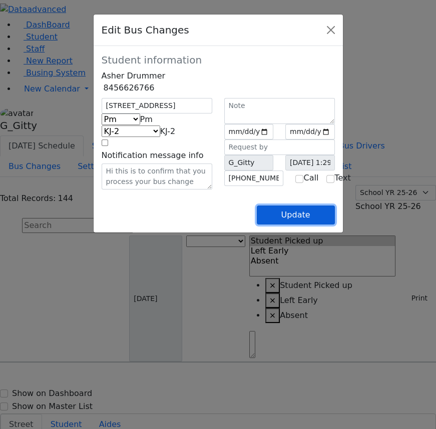
click at [335, 225] on button "Update" at bounding box center [296, 215] width 78 height 19
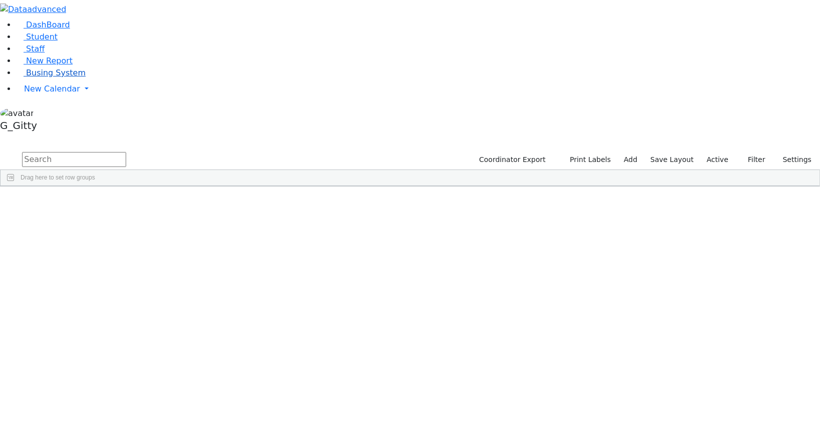
click at [50, 78] on span "Busing System" at bounding box center [56, 73] width 60 height 10
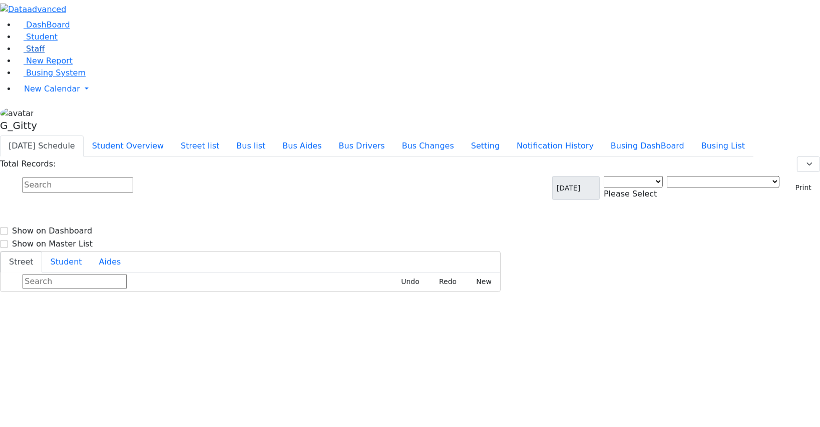
select select "3"
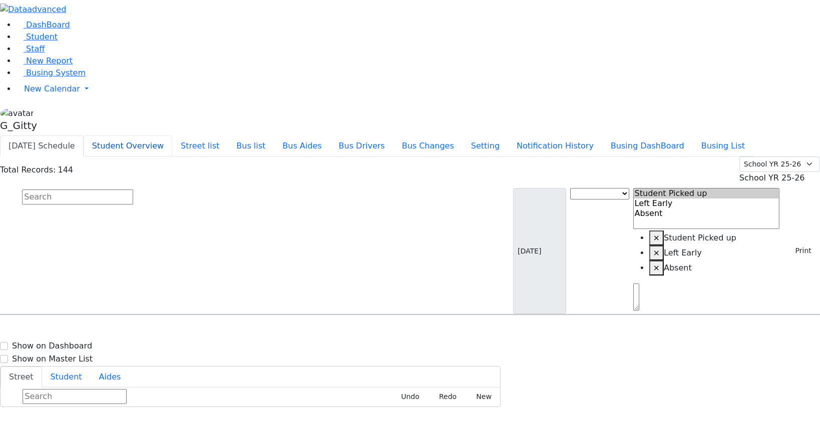
click at [172, 136] on button "Student Overview" at bounding box center [128, 146] width 89 height 21
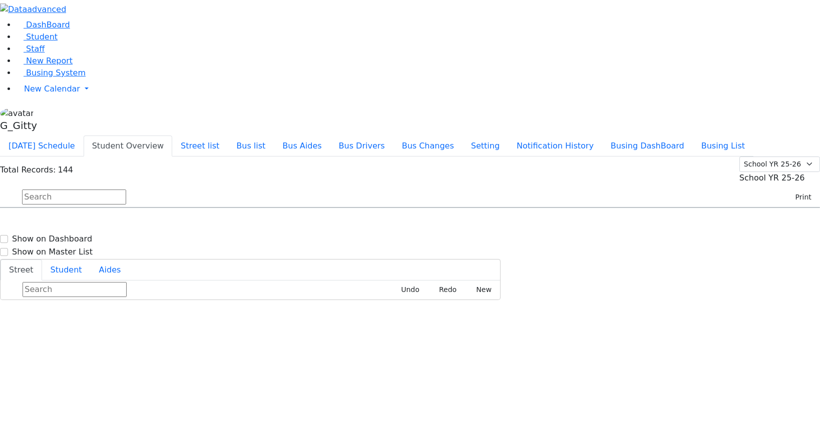
scroll to position [364, 0]
click at [231, 360] on div "[STREET_ADDRESS]" at bounding box center [173, 372] width 115 height 25
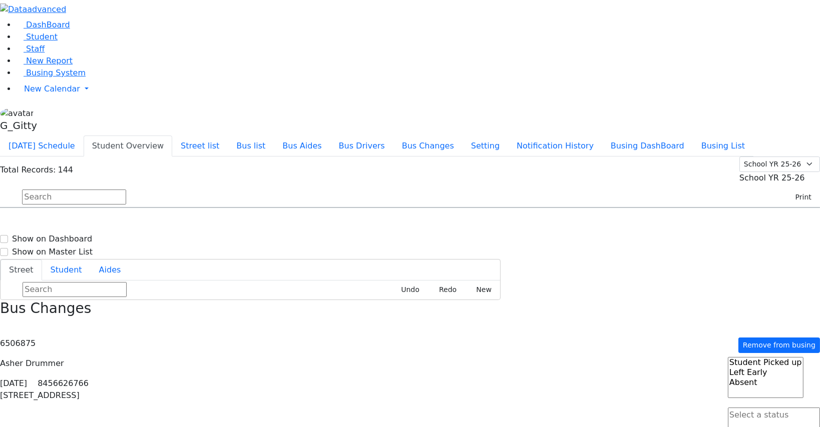
click at [231, 360] on div "6 Leipnik Way #201" at bounding box center [173, 372] width 115 height 25
select select
